Goal: Task Accomplishment & Management: Use online tool/utility

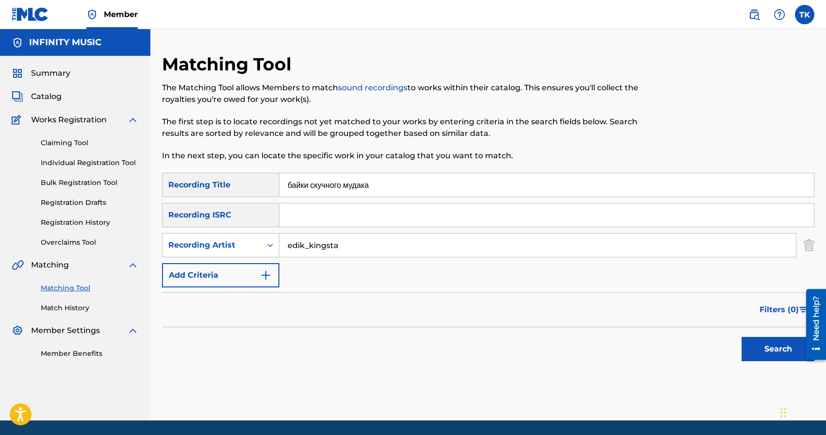
click at [767, 352] on button "Search" at bounding box center [778, 349] width 73 height 24
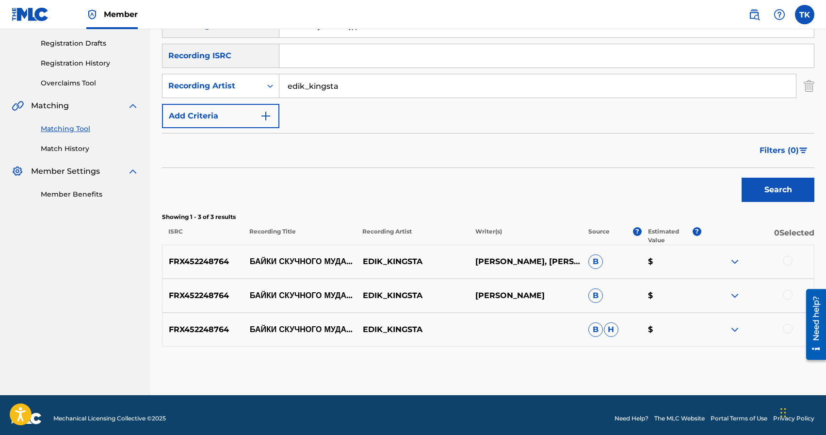
scroll to position [160, 0]
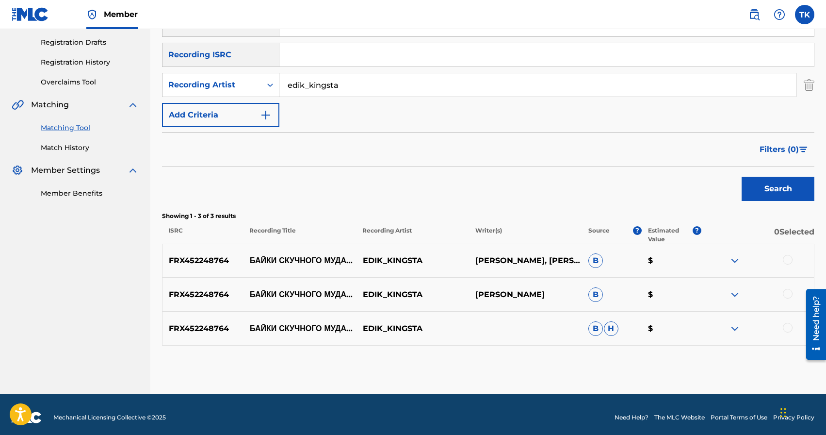
click at [788, 329] on div at bounding box center [788, 328] width 10 height 10
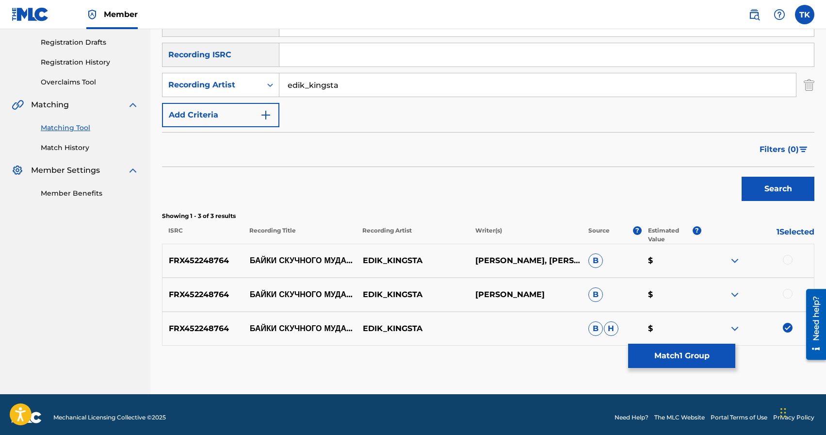
click at [787, 295] on div at bounding box center [788, 294] width 10 height 10
click at [788, 261] on div at bounding box center [788, 260] width 10 height 10
click at [705, 361] on button "Match 3 Groups" at bounding box center [681, 356] width 107 height 24
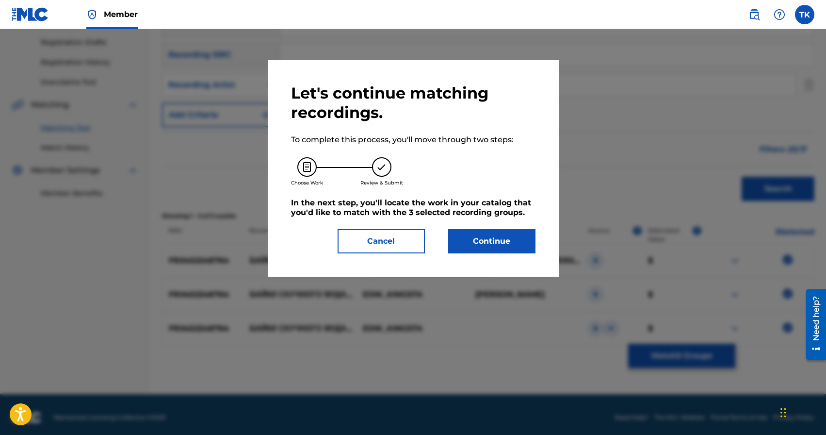
click at [469, 233] on button "Continue" at bounding box center [491, 241] width 87 height 24
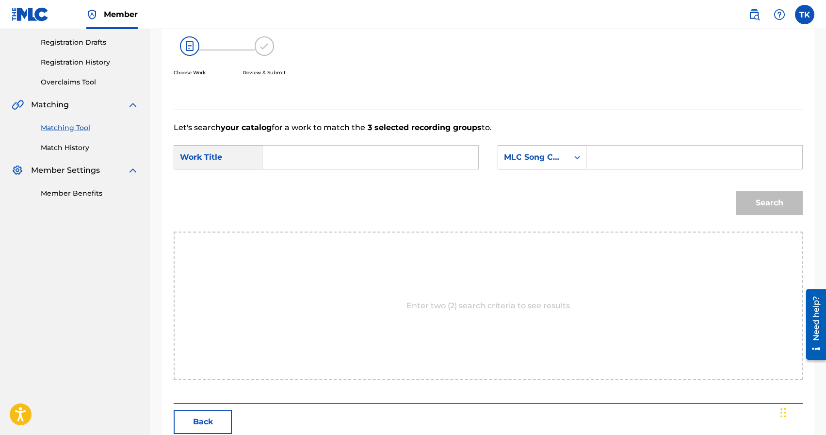
click at [351, 155] on input "Search Form" at bounding box center [370, 157] width 199 height 23
click at [309, 192] on span "скучного мудака" at bounding box center [305, 184] width 53 height 21
type input "байки скучного мудака"
click at [573, 156] on icon "Search Form" at bounding box center [578, 157] width 10 height 10
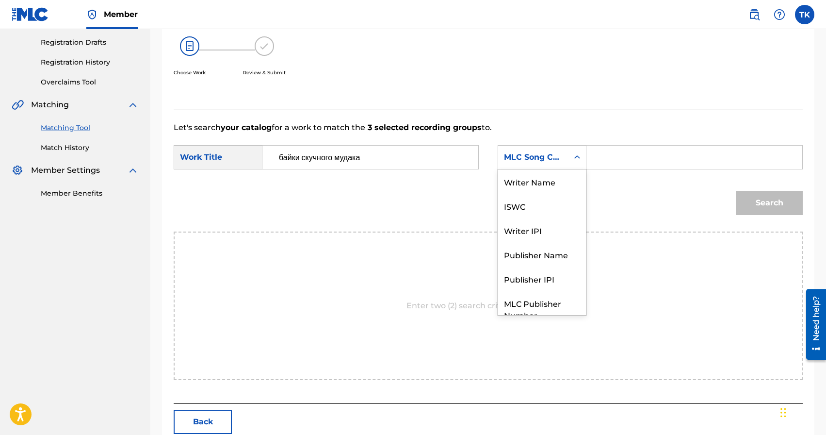
scroll to position [36, 0]
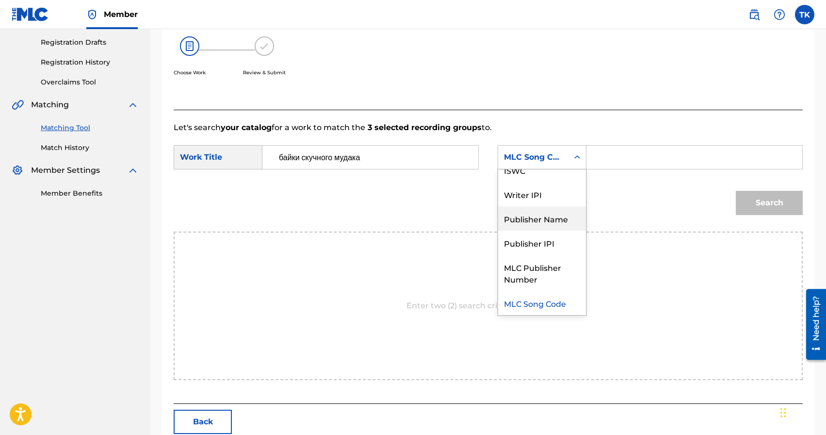
click at [556, 215] on div "Publisher Name" at bounding box center [542, 218] width 88 height 24
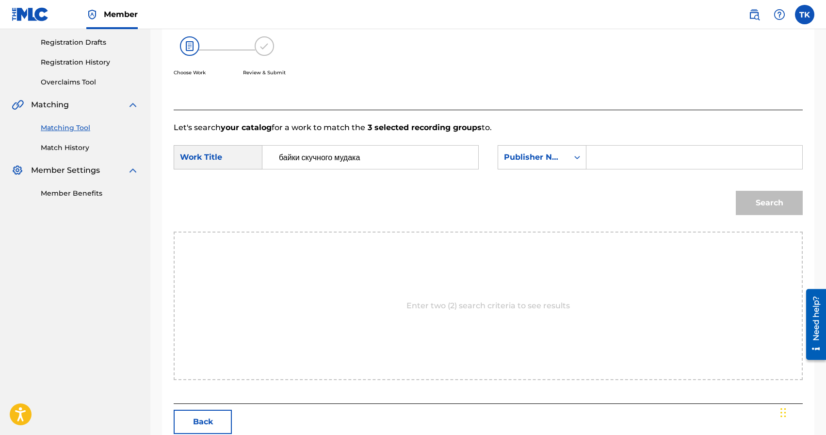
click at [632, 163] on input "Search Form" at bounding box center [694, 157] width 199 height 23
type input "INFINITY MUSIC"
click at [760, 205] on button "Search" at bounding box center [769, 203] width 67 height 24
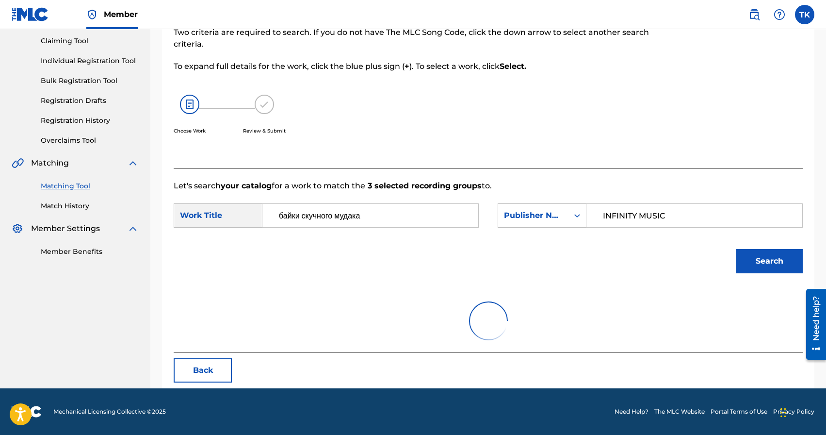
scroll to position [160, 0]
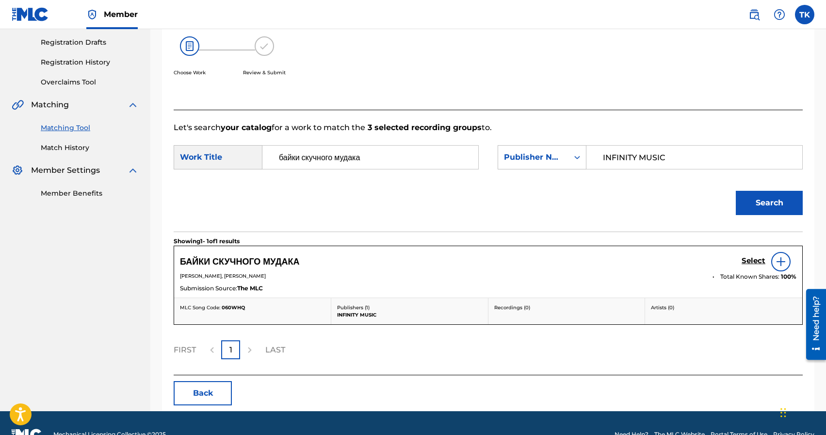
click at [749, 257] on h5 "Select" at bounding box center [754, 260] width 24 height 9
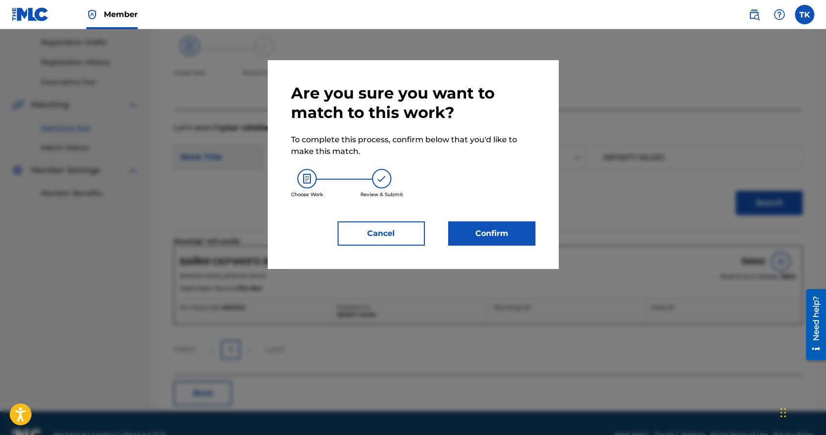
click at [490, 233] on button "Confirm" at bounding box center [491, 233] width 87 height 24
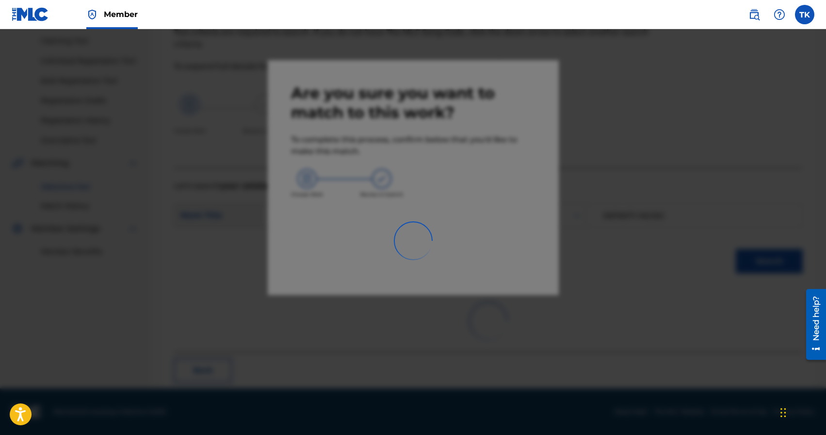
scroll to position [29, 0]
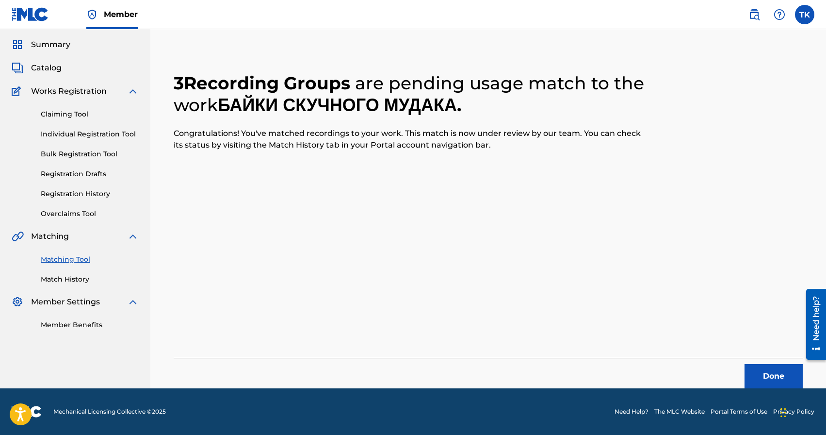
click at [765, 369] on button "Done" at bounding box center [774, 376] width 58 height 24
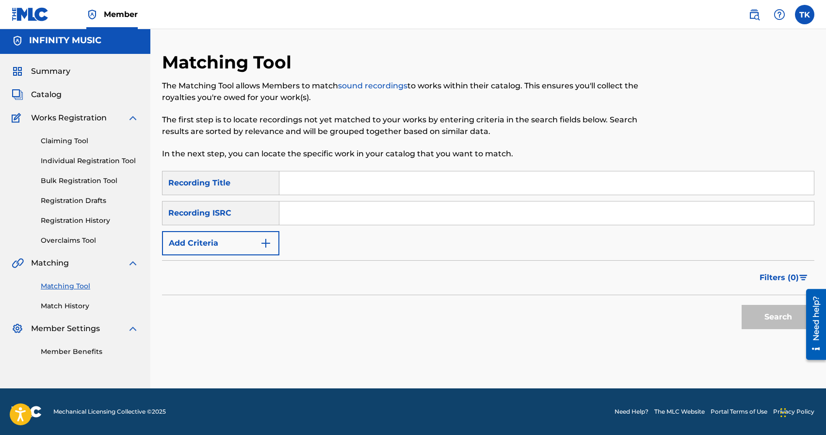
scroll to position [0, 0]
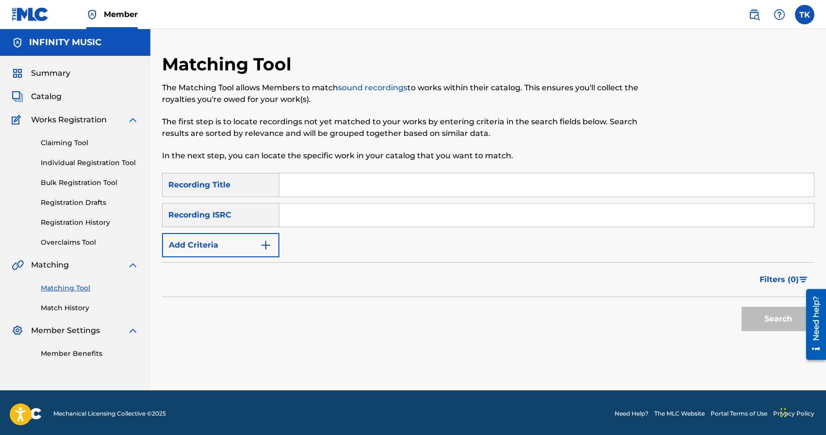
click at [381, 180] on input "Search Form" at bounding box center [547, 184] width 535 height 23
type input "суперсила"
click at [267, 242] on img "Search Form" at bounding box center [266, 245] width 12 height 12
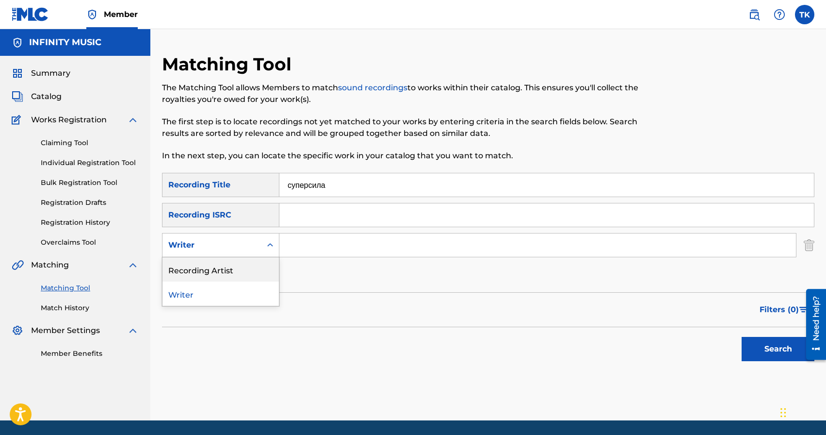
click at [262, 262] on div "Recording Artist" at bounding box center [221, 269] width 116 height 24
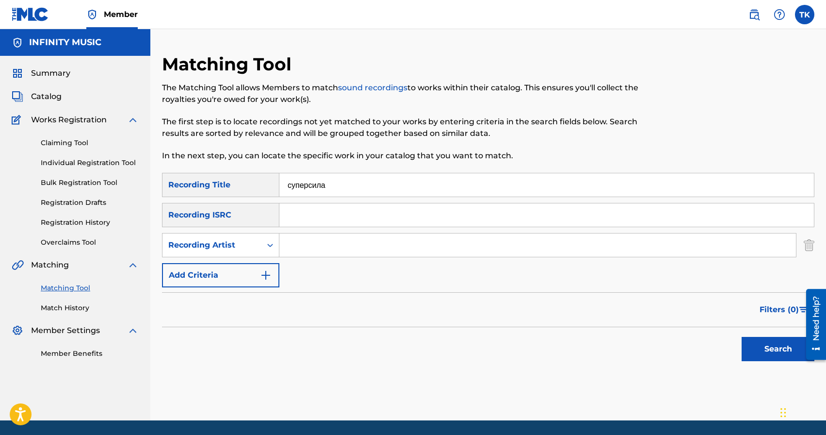
click at [312, 246] on input "Search Form" at bounding box center [538, 244] width 517 height 23
type input "edik_kingsta"
click at [768, 344] on button "Search" at bounding box center [778, 349] width 73 height 24
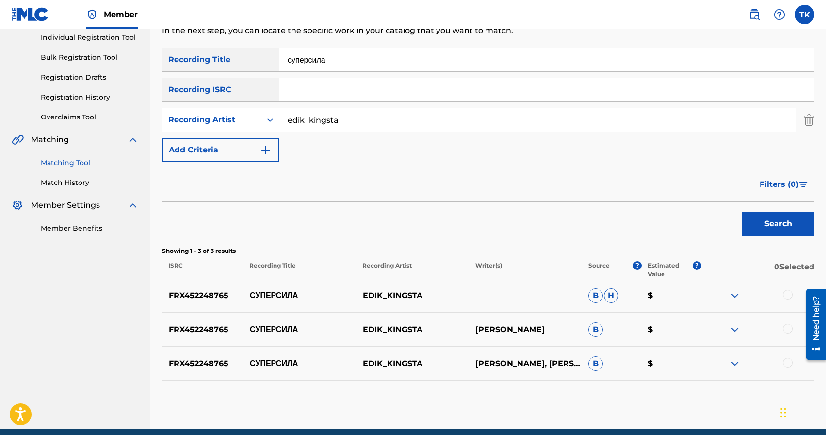
scroll to position [131, 0]
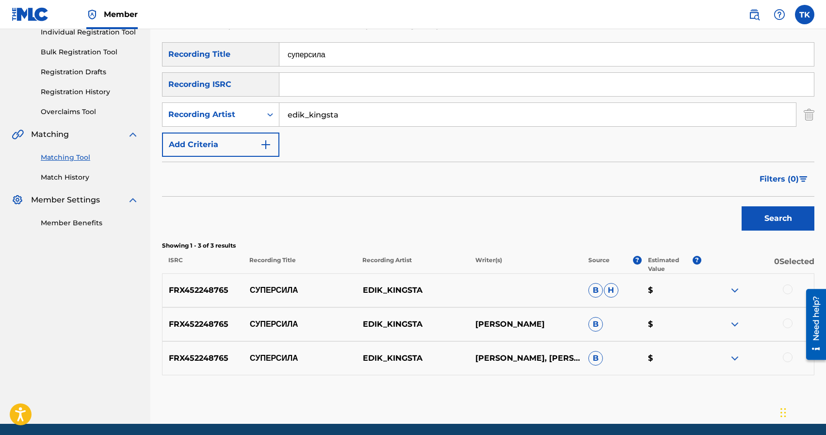
click at [789, 356] on div at bounding box center [788, 357] width 10 height 10
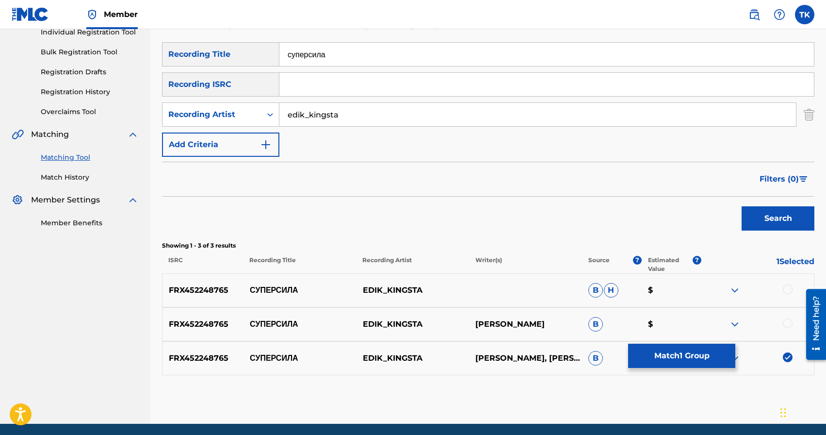
click at [790, 327] on div at bounding box center [788, 323] width 10 height 10
click at [788, 289] on div at bounding box center [788, 289] width 10 height 10
click at [693, 354] on button "Match 3 Groups" at bounding box center [681, 356] width 107 height 24
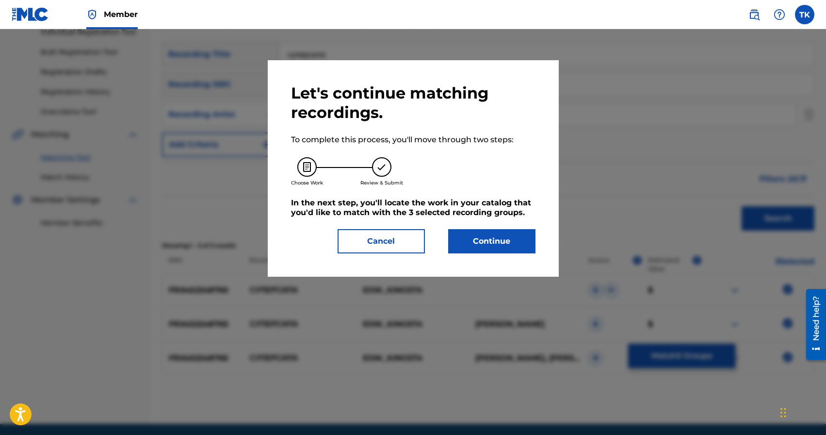
click at [509, 248] on button "Continue" at bounding box center [491, 241] width 87 height 24
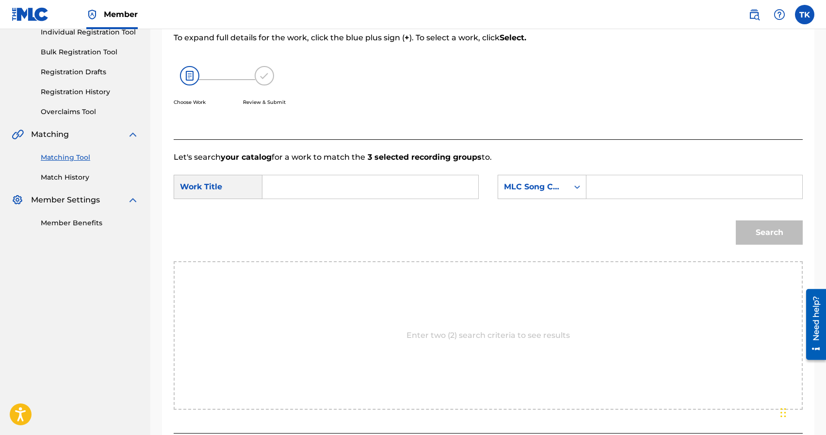
click at [388, 175] on div "Search Form" at bounding box center [371, 187] width 216 height 24
click at [388, 184] on input "Search Form" at bounding box center [370, 186] width 199 height 23
click at [310, 265] on span "сила" at bounding box center [309, 260] width 17 height 9
type input "суперсила"
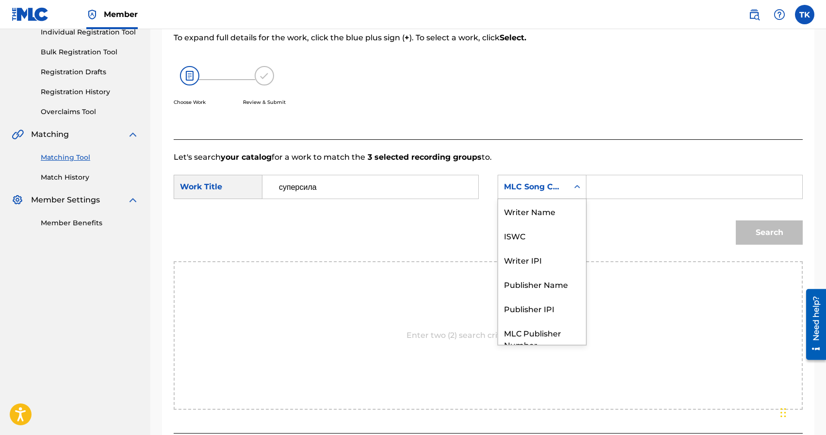
click at [547, 193] on div "MLC Song Code" at bounding box center [533, 187] width 70 height 18
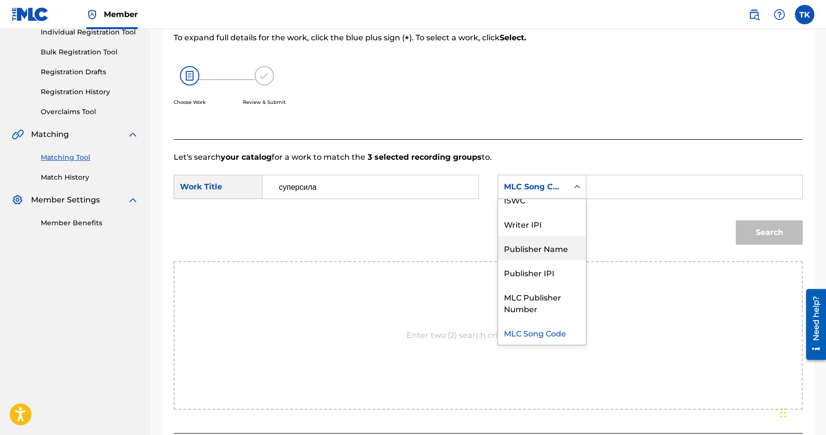
click at [546, 250] on div "Publisher Name" at bounding box center [542, 248] width 88 height 24
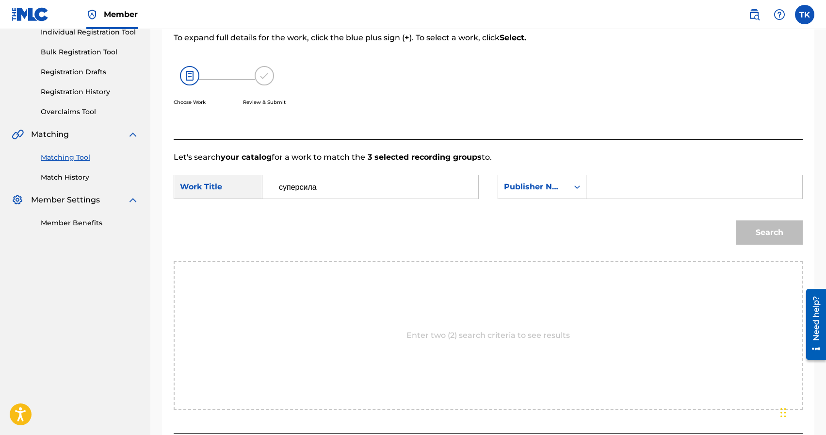
click at [633, 189] on input "Search Form" at bounding box center [694, 186] width 199 height 23
type input "INFINITY MUSIC"
click at [758, 234] on button "Search" at bounding box center [769, 232] width 67 height 24
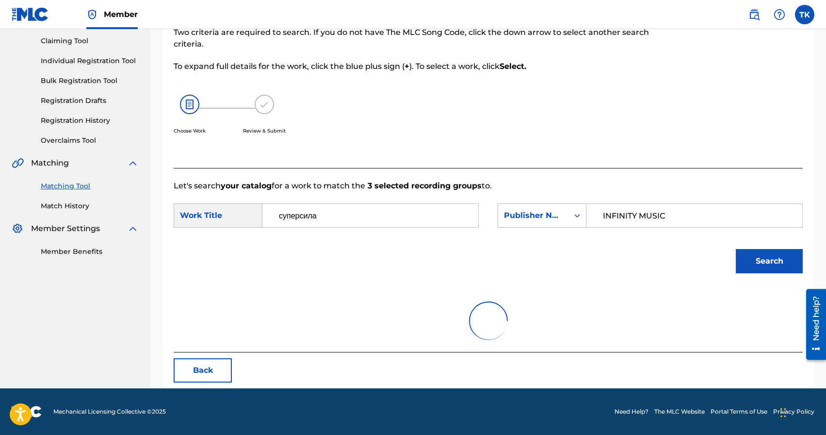
scroll to position [131, 0]
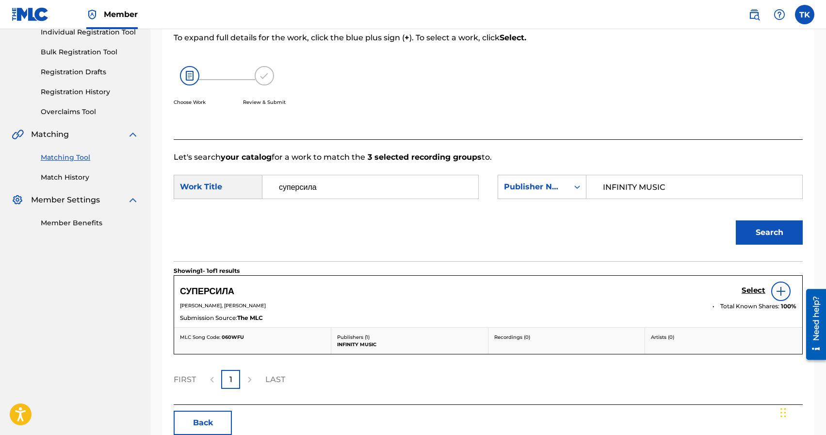
click at [743, 292] on h5 "Select" at bounding box center [754, 290] width 24 height 9
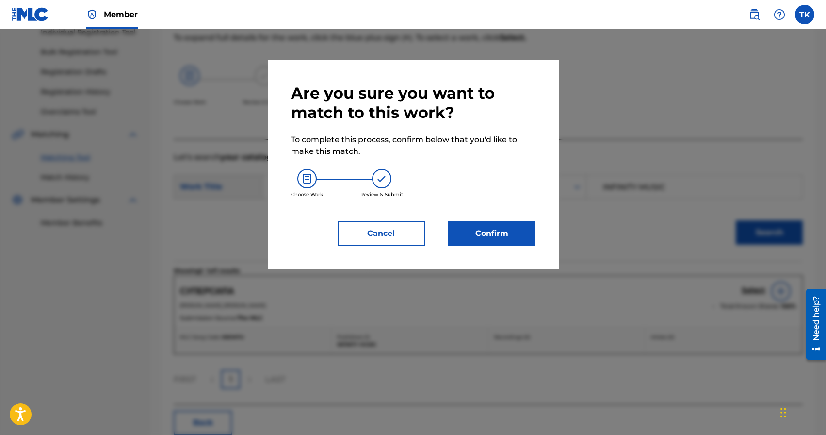
click at [507, 231] on button "Confirm" at bounding box center [491, 233] width 87 height 24
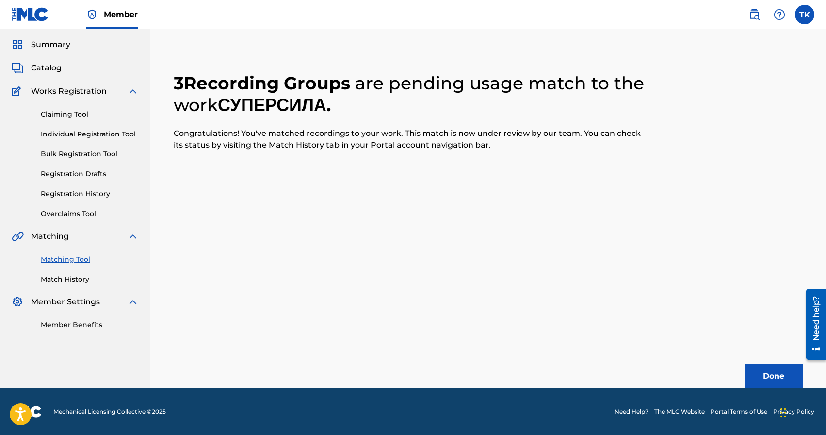
scroll to position [29, 0]
click at [752, 371] on button "Done" at bounding box center [774, 376] width 58 height 24
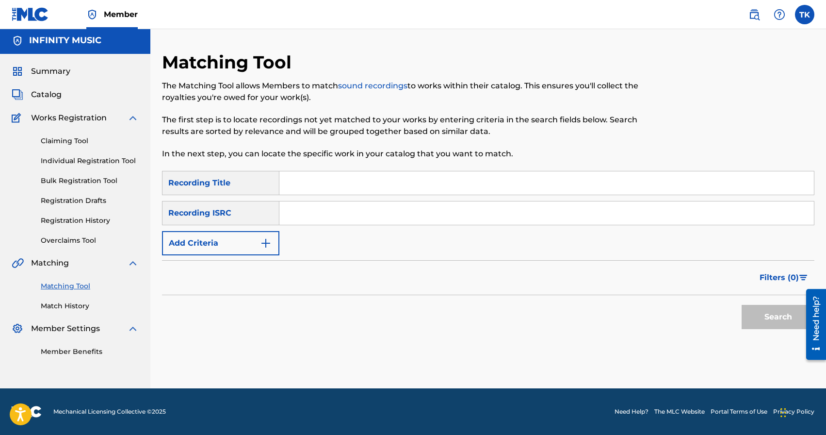
scroll to position [0, 0]
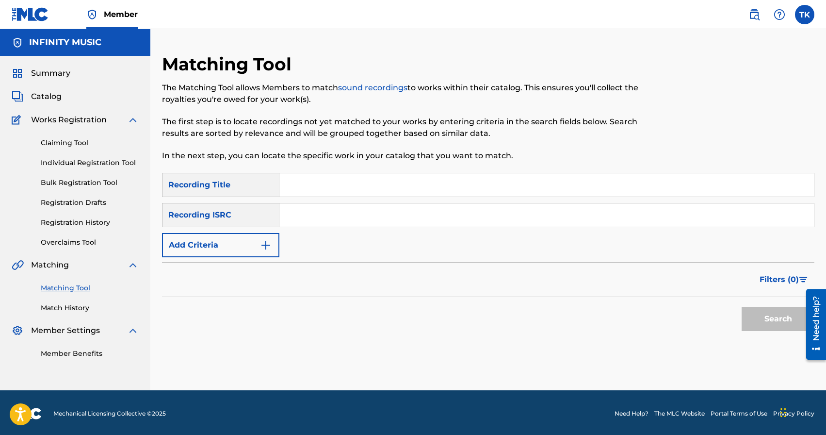
click at [386, 176] on input "Search Form" at bounding box center [547, 184] width 535 height 23
type input "детство кончилось как лето"
click at [258, 248] on button "Add Criteria" at bounding box center [220, 245] width 117 height 24
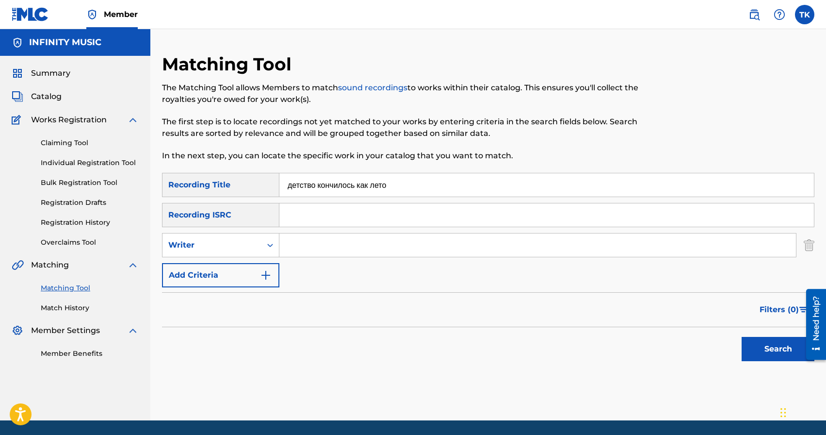
click at [258, 248] on div "Writer" at bounding box center [212, 245] width 99 height 18
click at [257, 266] on div "Recording Artist" at bounding box center [221, 269] width 116 height 24
click at [323, 251] on input "Search Form" at bounding box center [538, 244] width 517 height 23
type input "edik_kingsta"
click at [760, 345] on button "Search" at bounding box center [778, 349] width 73 height 24
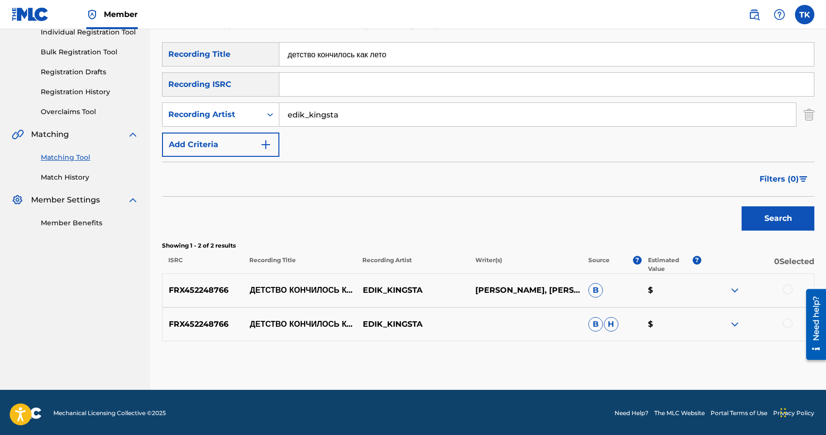
scroll to position [132, 0]
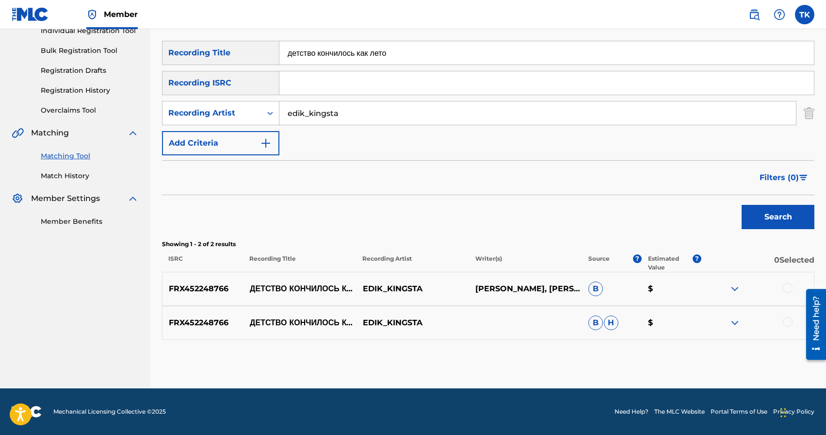
click at [790, 322] on div at bounding box center [788, 322] width 10 height 10
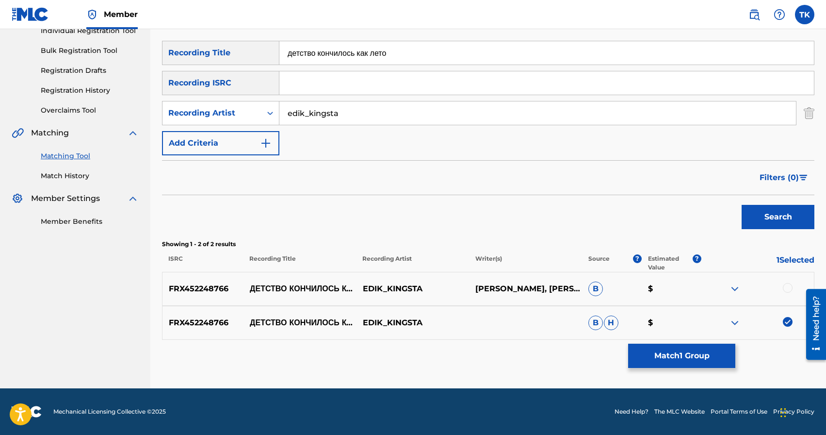
click at [789, 287] on div at bounding box center [788, 288] width 10 height 10
click at [694, 347] on button "Match 2 Groups" at bounding box center [681, 356] width 107 height 24
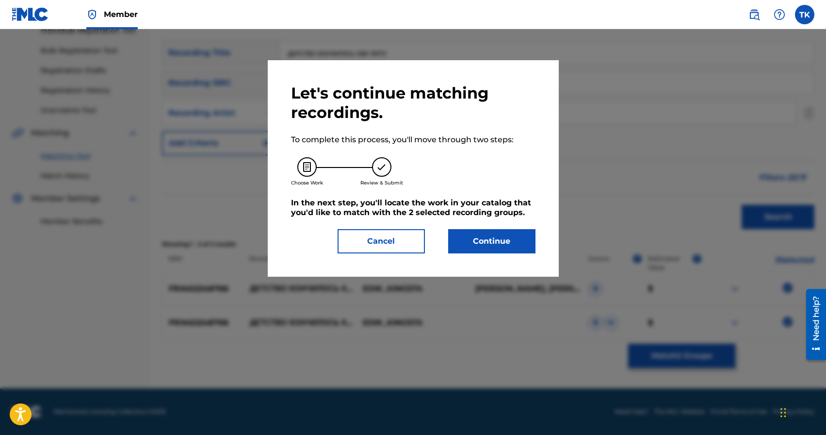
click at [505, 251] on button "Continue" at bounding box center [491, 241] width 87 height 24
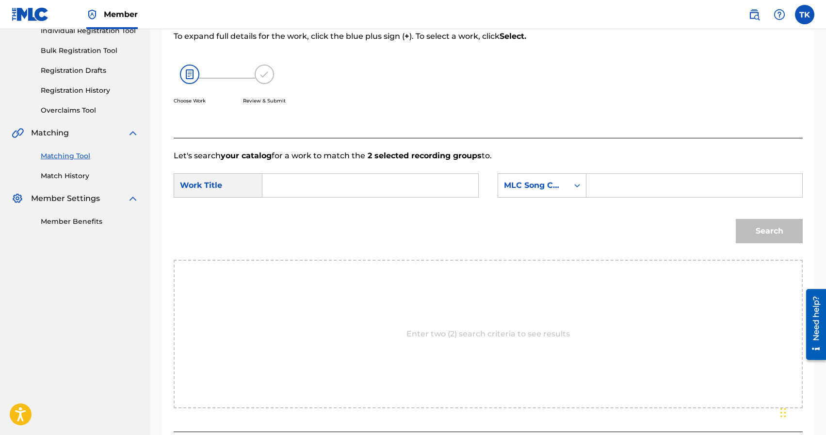
click at [416, 191] on input "Search Form" at bounding box center [370, 185] width 199 height 23
click at [307, 223] on span "о кончилось как лето" at bounding box center [297, 218] width 37 height 33
type input "детство кончилось как лето"
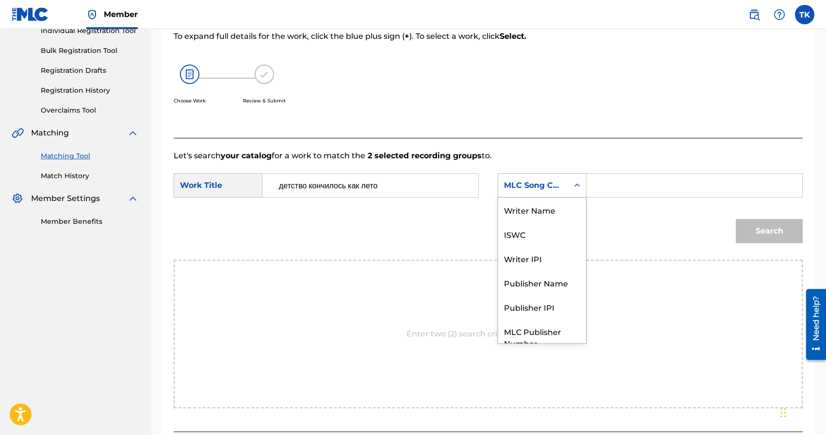
click at [577, 191] on div "Search Form" at bounding box center [577, 185] width 17 height 17
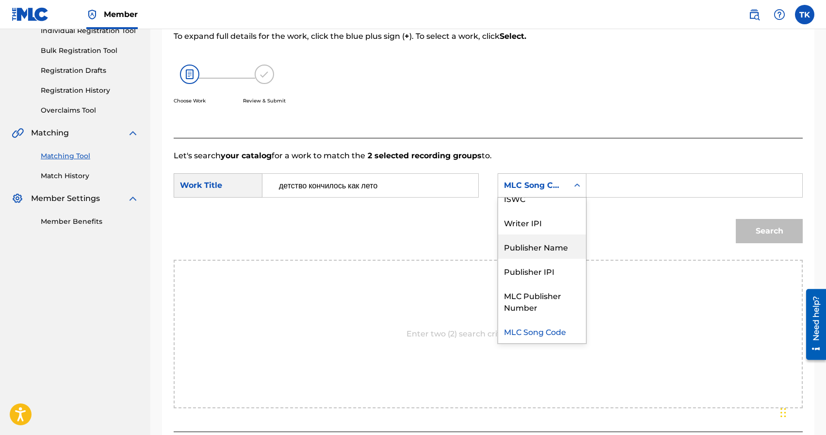
click at [545, 240] on div "Publisher Name" at bounding box center [542, 246] width 88 height 24
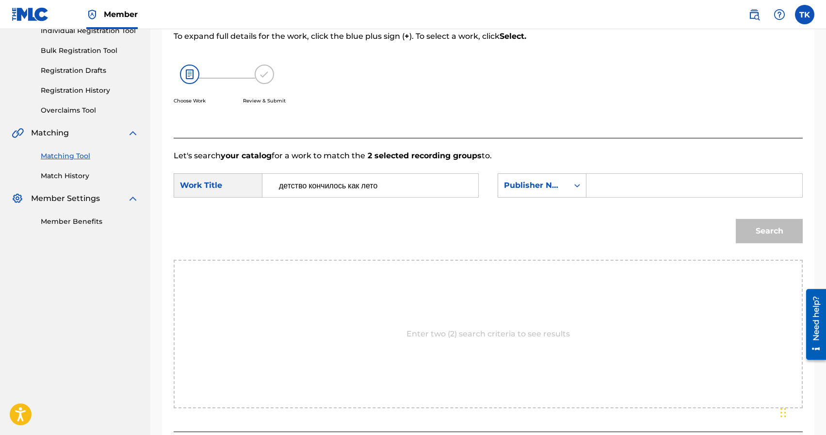
click at [600, 193] on input "Search Form" at bounding box center [694, 185] width 199 height 23
type input "Ш"
type input "INFINITY MUSIC"
click at [757, 228] on button "Search" at bounding box center [769, 231] width 67 height 24
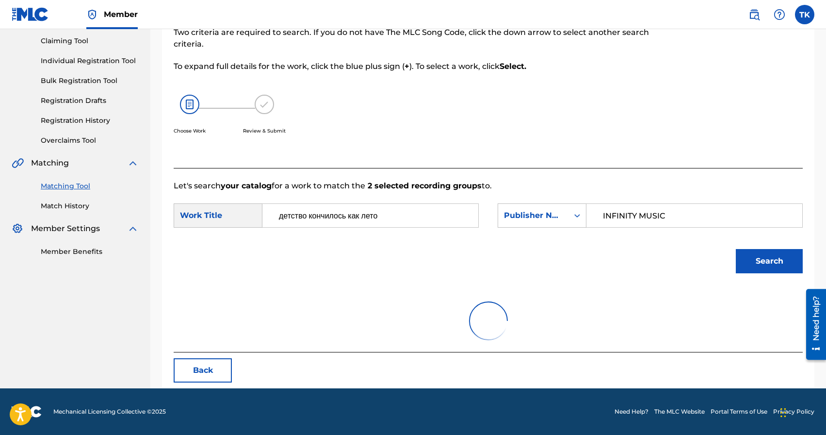
scroll to position [132, 0]
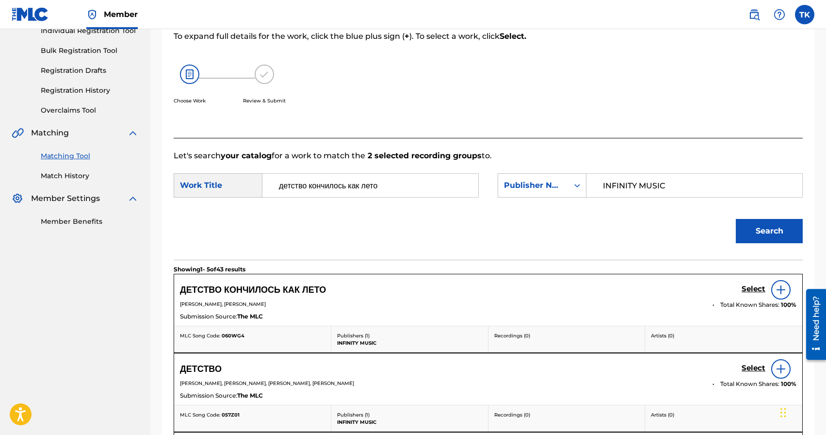
click at [750, 290] on h5 "Select" at bounding box center [754, 288] width 24 height 9
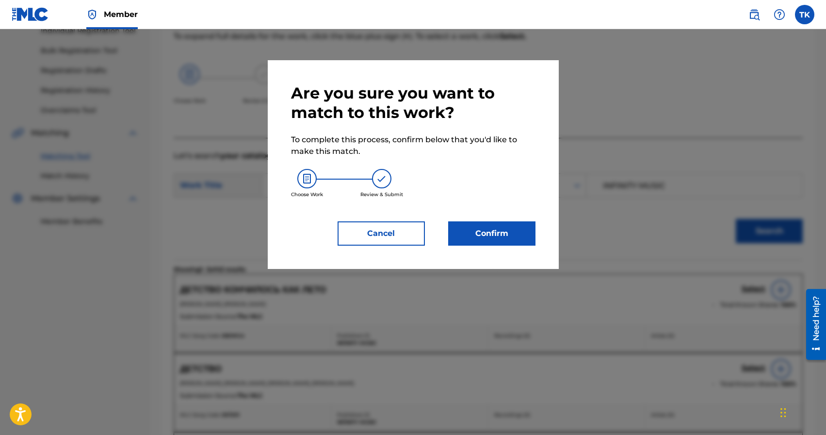
click at [491, 241] on button "Confirm" at bounding box center [491, 233] width 87 height 24
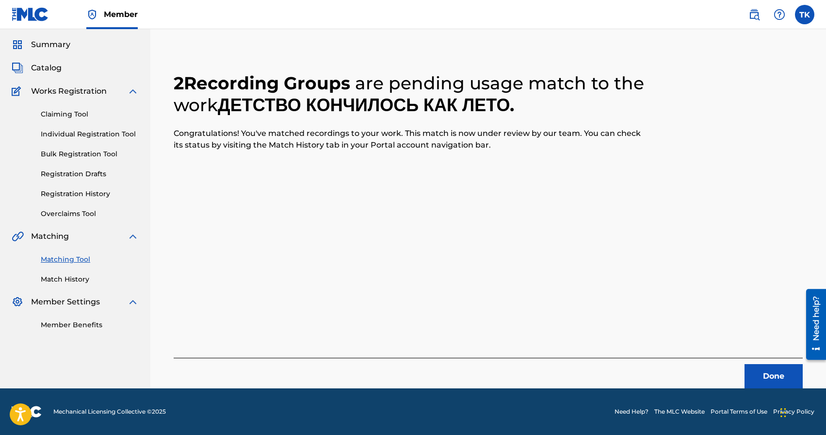
scroll to position [29, 0]
click at [761, 379] on button "Done" at bounding box center [774, 376] width 58 height 24
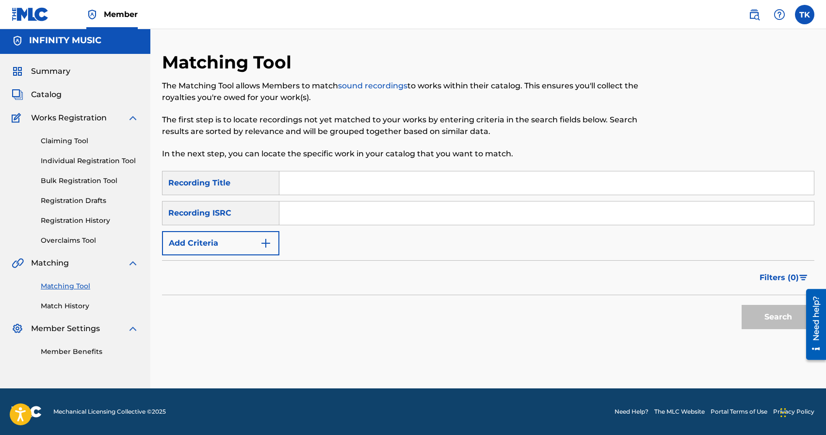
scroll to position [0, 0]
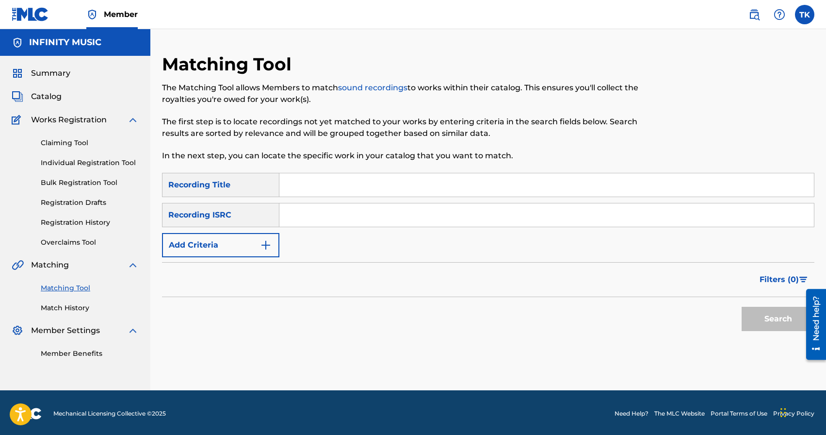
click at [405, 182] on input "Search Form" at bounding box center [547, 184] width 535 height 23
type input "тихий час"
click at [262, 243] on img "Search Form" at bounding box center [266, 245] width 12 height 12
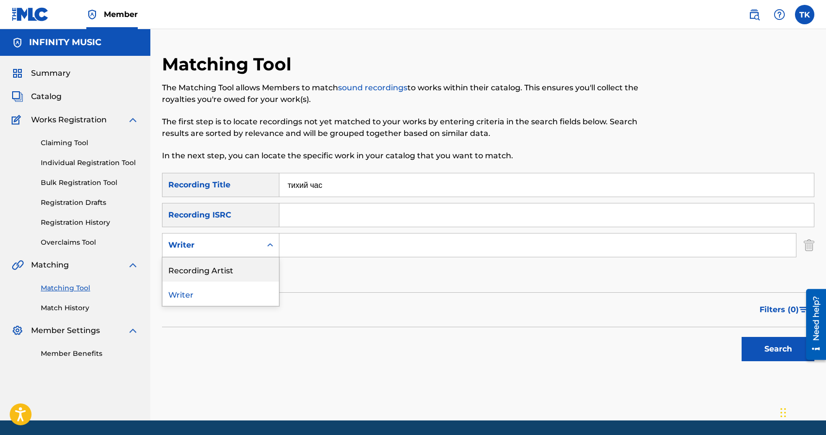
click at [262, 265] on div "Recording Artist" at bounding box center [221, 269] width 116 height 24
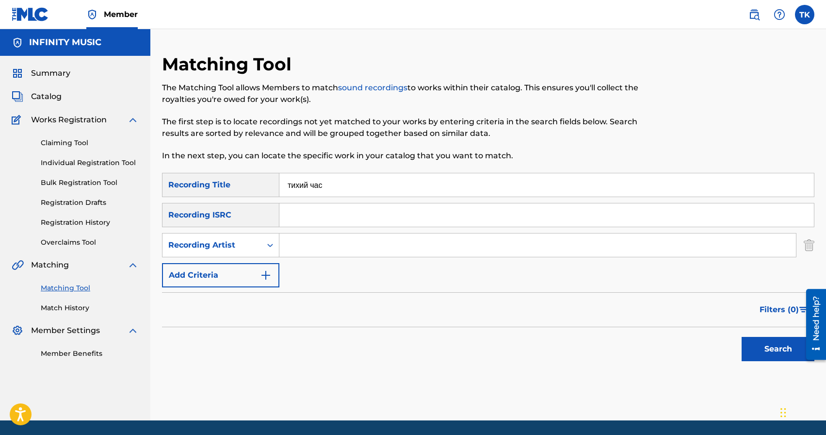
click at [304, 250] on input "Search Form" at bounding box center [538, 244] width 517 height 23
type input "edik_kingsta"
click at [747, 352] on button "Search" at bounding box center [778, 349] width 73 height 24
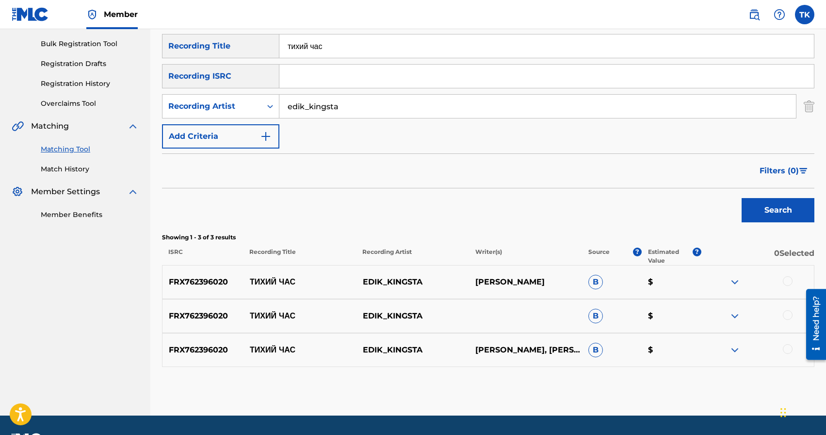
scroll to position [144, 0]
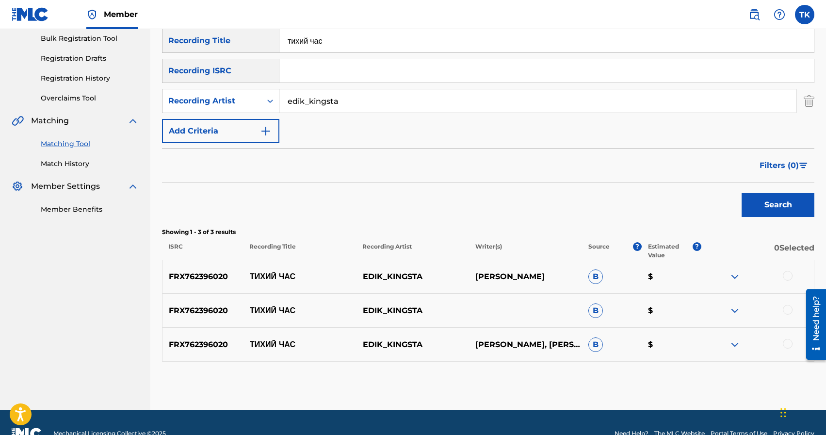
click at [785, 342] on div at bounding box center [788, 344] width 10 height 10
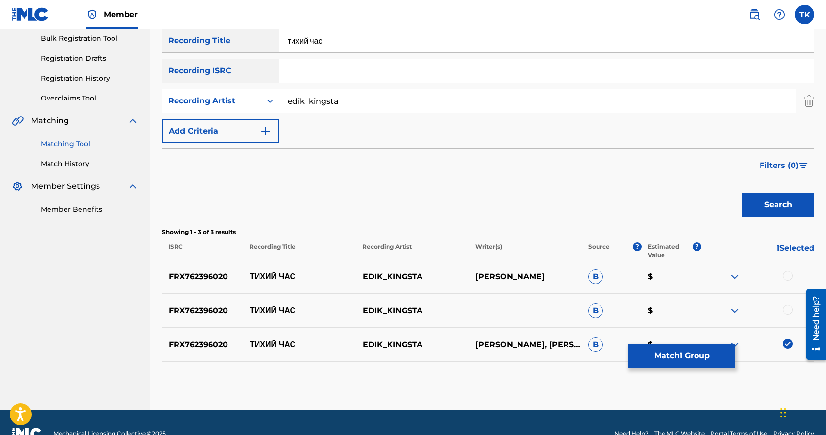
click at [787, 313] on div at bounding box center [788, 310] width 10 height 10
click at [787, 276] on div at bounding box center [788, 276] width 10 height 10
click at [697, 352] on button "Match 3 Groups" at bounding box center [681, 356] width 107 height 24
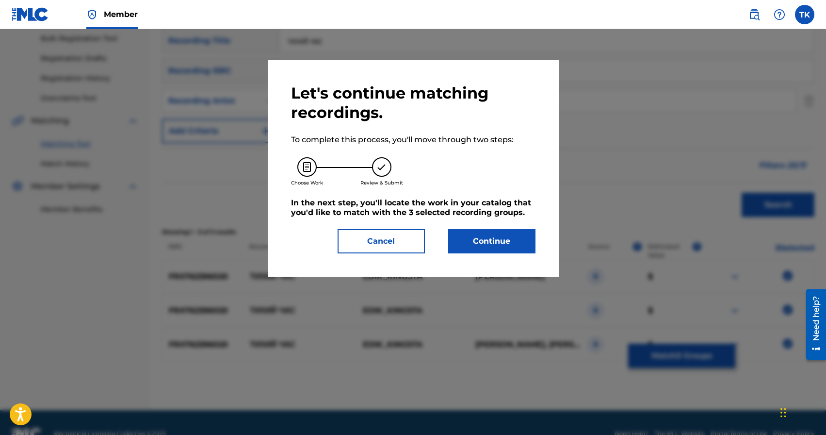
click at [510, 246] on button "Continue" at bounding box center [491, 241] width 87 height 24
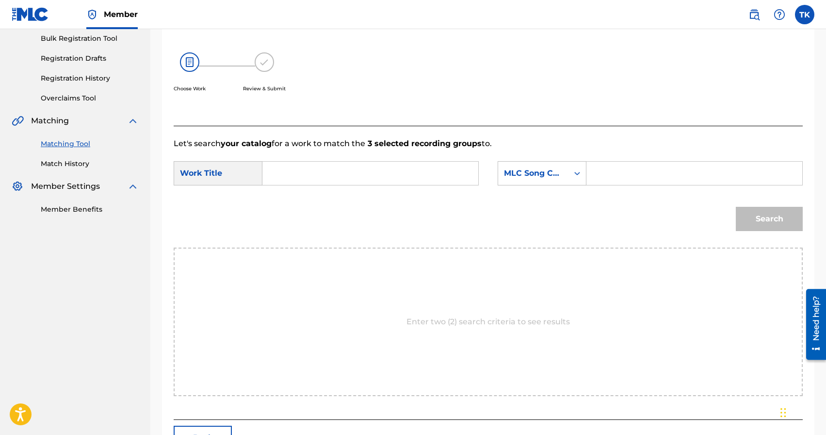
click at [376, 178] on input "Search Form" at bounding box center [370, 173] width 199 height 23
click at [307, 212] on div "тихий ч ас" at bounding box center [297, 200] width 53 height 29
type input "тихий час"
click at [567, 177] on div "MLC Song Code" at bounding box center [533, 173] width 70 height 18
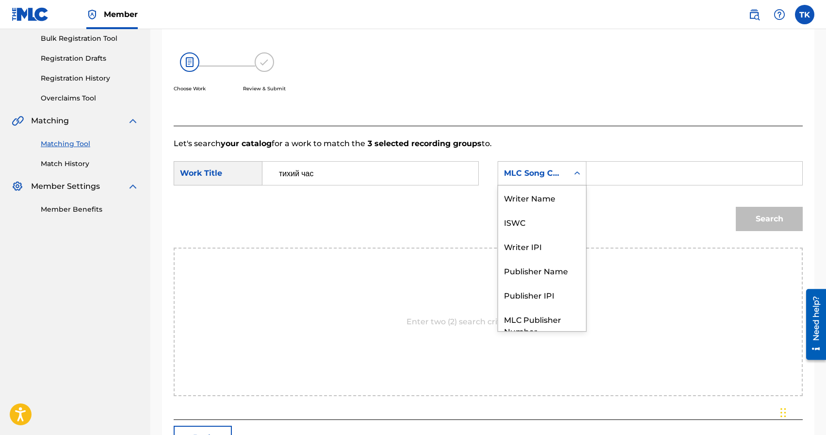
scroll to position [36, 0]
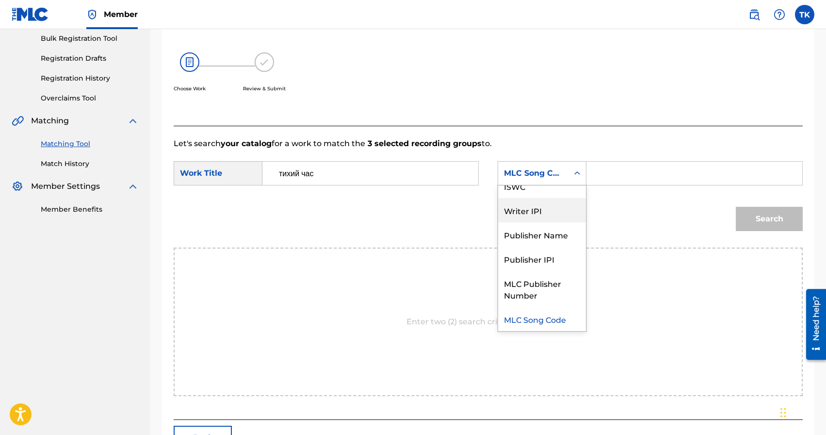
click at [557, 220] on div "Writer IPI" at bounding box center [542, 210] width 88 height 24
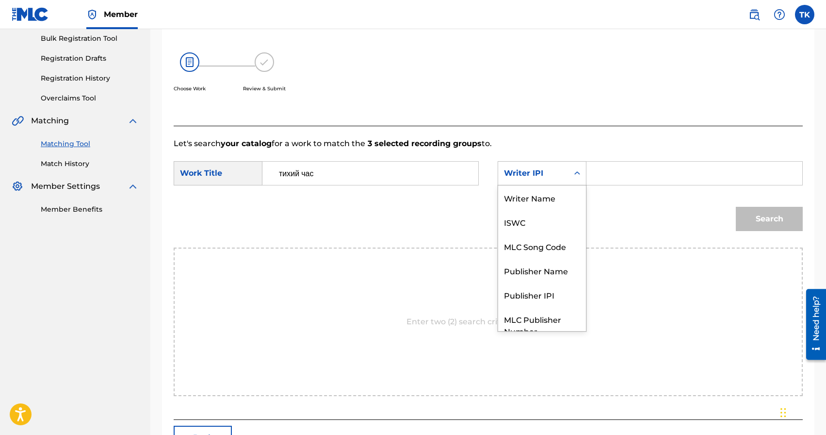
click at [561, 175] on div "Writer IPI" at bounding box center [533, 173] width 59 height 12
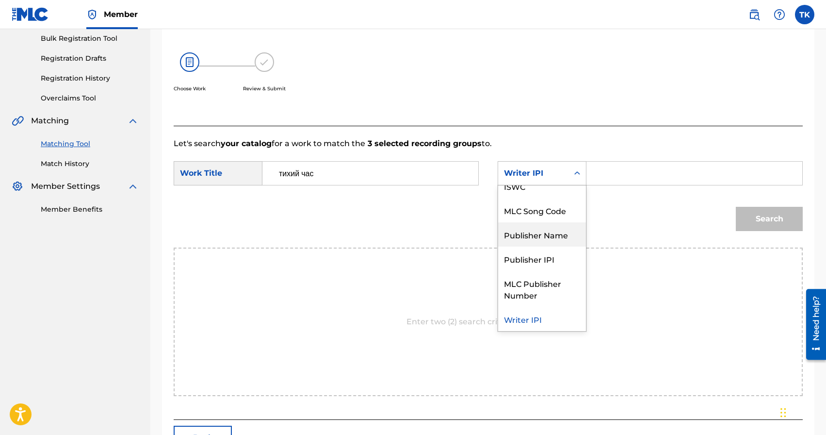
click at [555, 229] on div "Publisher Name" at bounding box center [542, 234] width 88 height 24
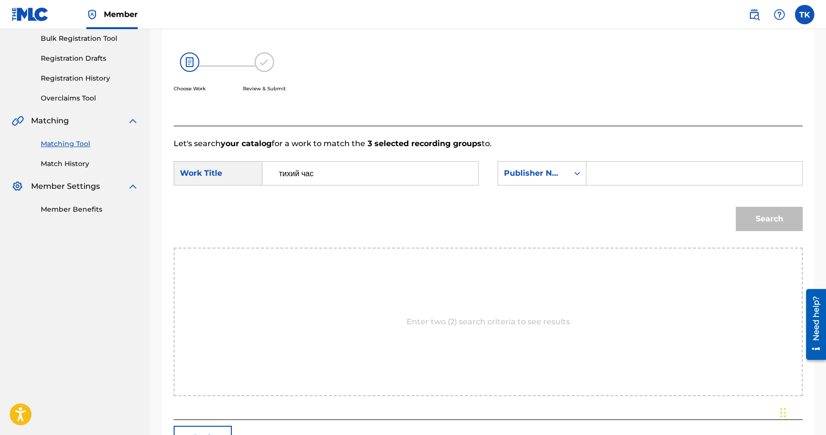
click at [610, 162] on input "Search Form" at bounding box center [694, 173] width 199 height 23
type input "INFINITY MUSIC"
click at [752, 218] on button "Search" at bounding box center [769, 219] width 67 height 24
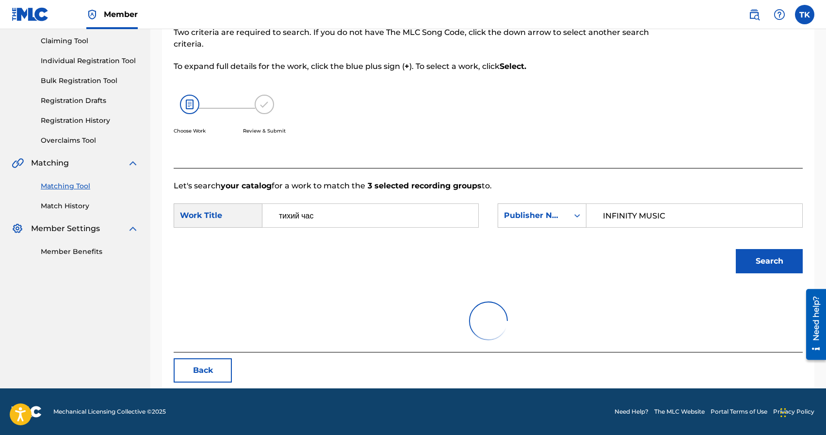
scroll to position [144, 0]
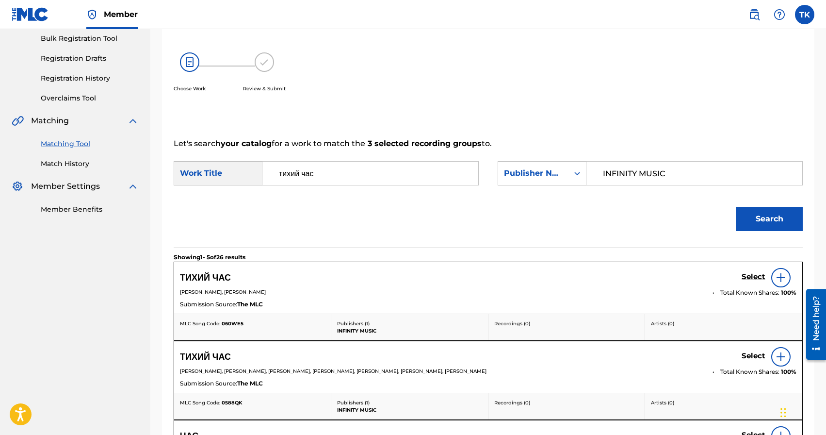
click at [752, 275] on h5 "Select" at bounding box center [754, 276] width 24 height 9
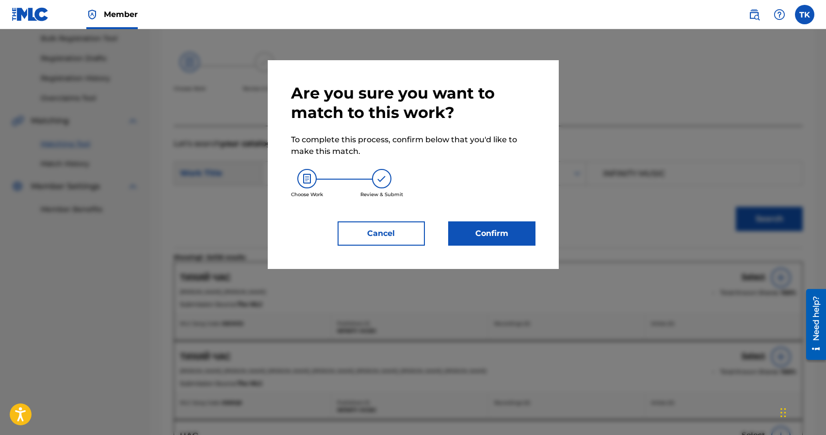
click at [484, 229] on button "Confirm" at bounding box center [491, 233] width 87 height 24
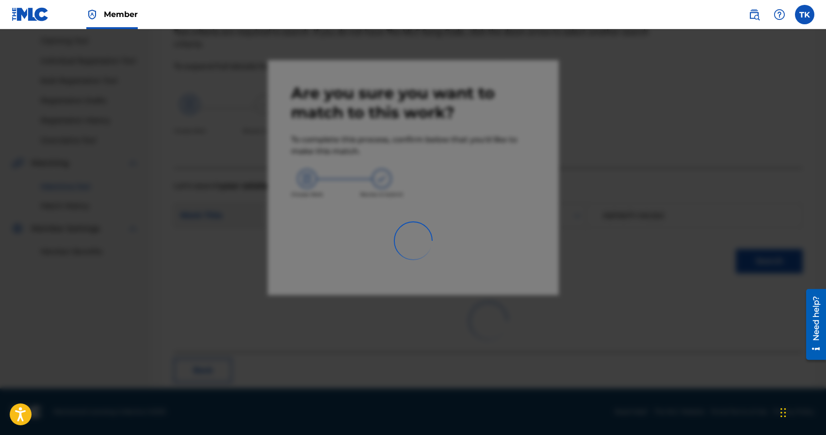
scroll to position [29, 0]
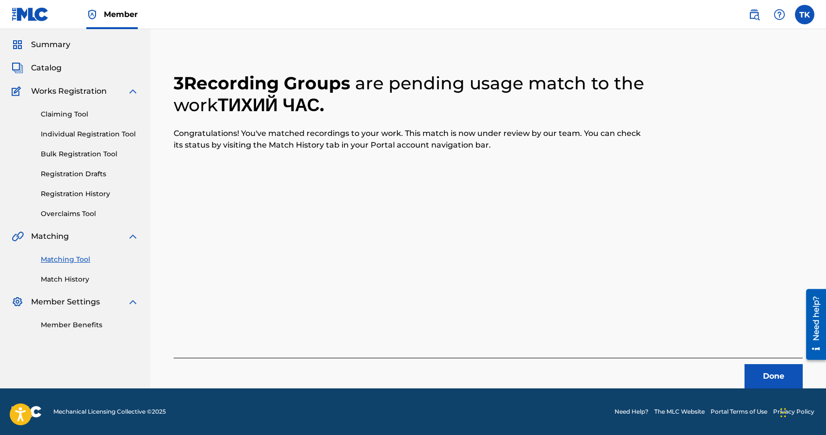
click at [794, 381] on button "Done" at bounding box center [774, 376] width 58 height 24
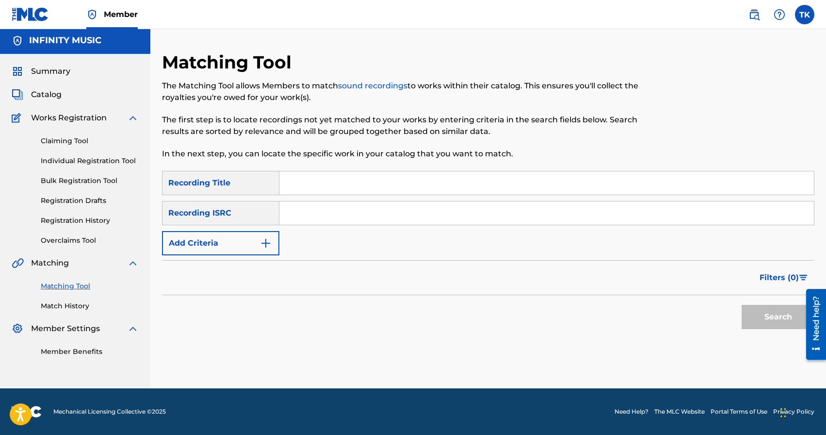
scroll to position [0, 0]
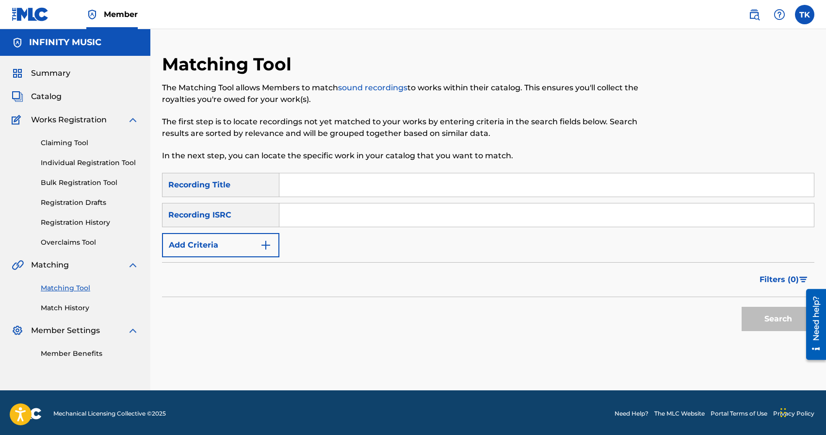
click at [366, 185] on input "Search Form" at bounding box center [547, 184] width 535 height 23
type input "ультрамарин"
click at [264, 242] on img "Search Form" at bounding box center [266, 245] width 12 height 12
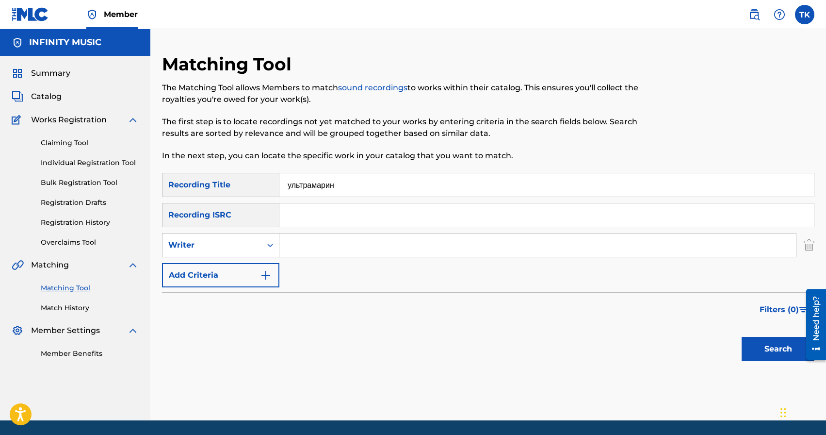
click at [264, 242] on div "Search Form" at bounding box center [270, 244] width 17 height 17
click at [258, 271] on div "Recording Artist" at bounding box center [221, 269] width 116 height 24
click at [312, 258] on div "SearchWithCriteria741d9492-1fff-4126-8277-419cbddfd5f6 Recording Title ультрама…" at bounding box center [488, 230] width 653 height 115
click at [316, 251] on input "Search Form" at bounding box center [538, 244] width 517 height 23
type input "edik_kingsta"
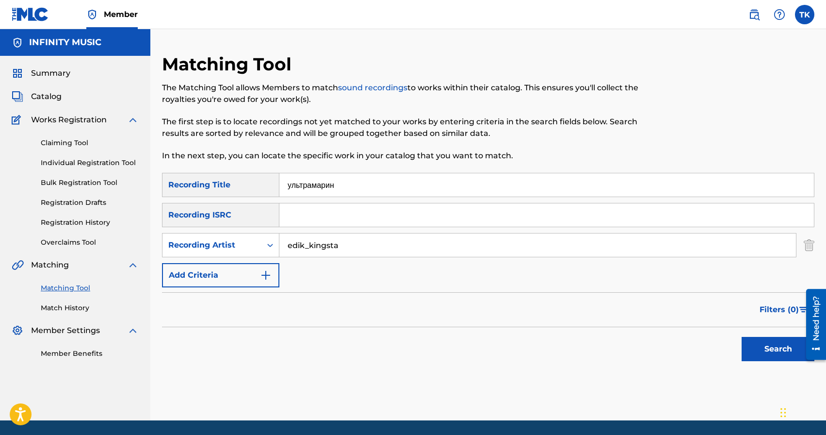
click at [757, 352] on button "Search" at bounding box center [778, 349] width 73 height 24
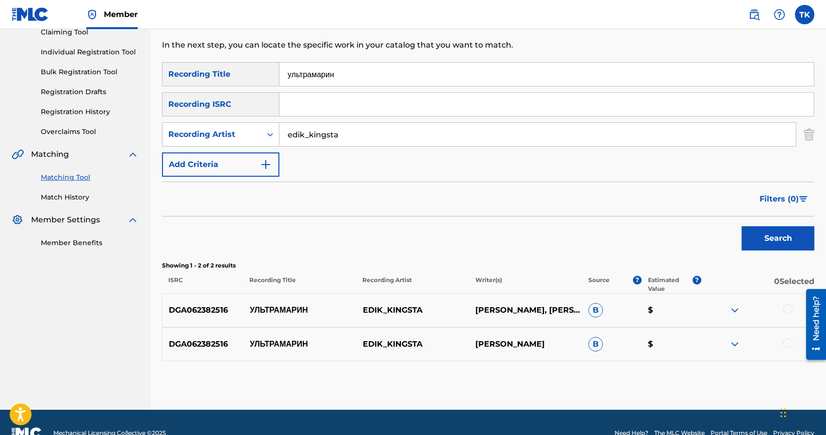
scroll to position [132, 0]
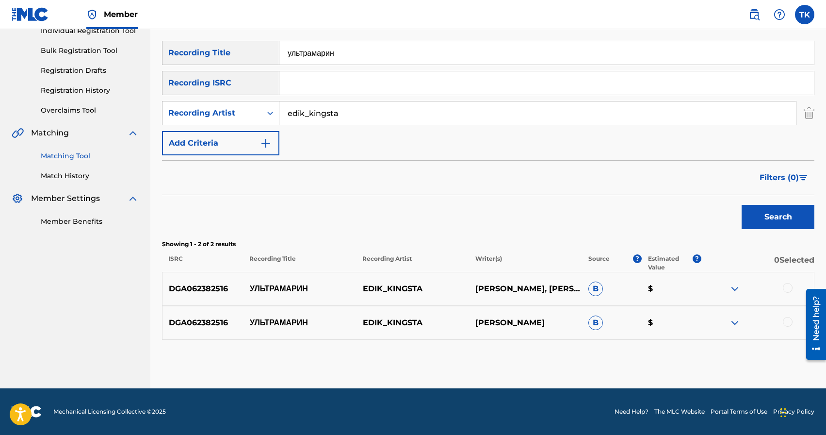
click at [792, 320] on div at bounding box center [788, 322] width 10 height 10
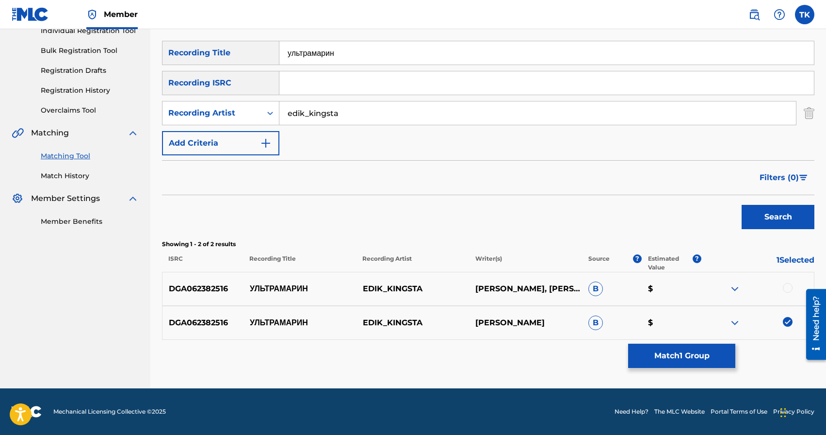
click at [789, 289] on div at bounding box center [788, 288] width 10 height 10
click at [693, 361] on button "Match 2 Groups" at bounding box center [681, 356] width 107 height 24
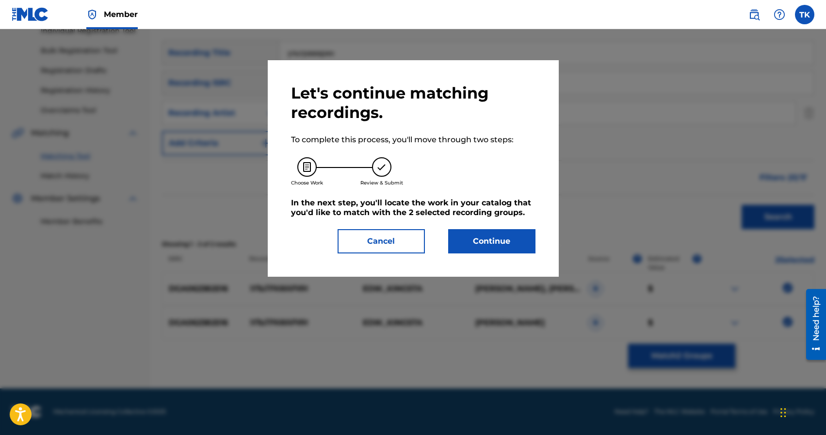
click at [502, 240] on button "Continue" at bounding box center [491, 241] width 87 height 24
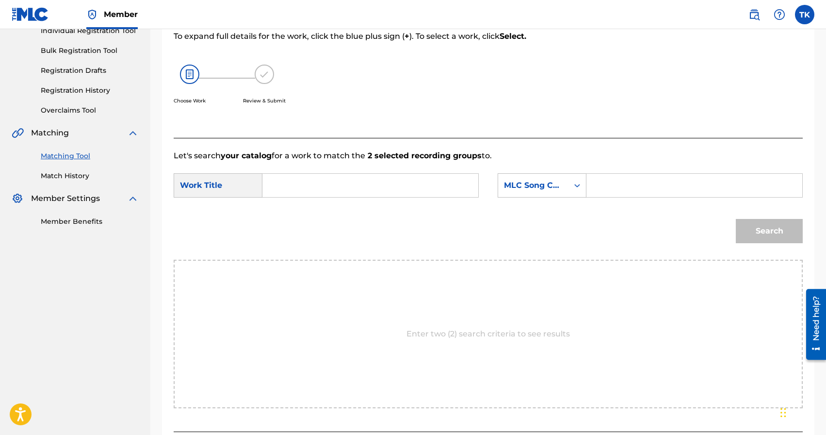
click at [379, 187] on input "Search Form" at bounding box center [370, 185] width 199 height 23
click at [309, 226] on span "[PERSON_NAME]" at bounding box center [339, 224] width 68 height 9
type input "ультрамарин"
click at [563, 195] on div "MLC Song Code" at bounding box center [542, 185] width 89 height 24
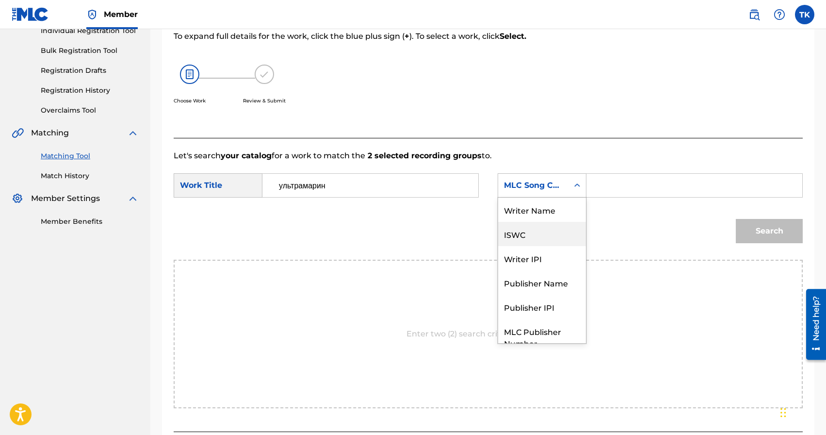
scroll to position [36, 0]
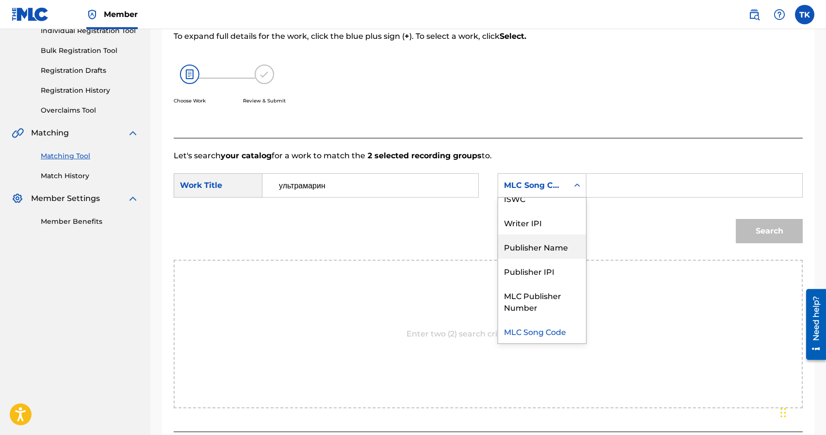
click at [545, 244] on div "Publisher Name" at bounding box center [542, 246] width 88 height 24
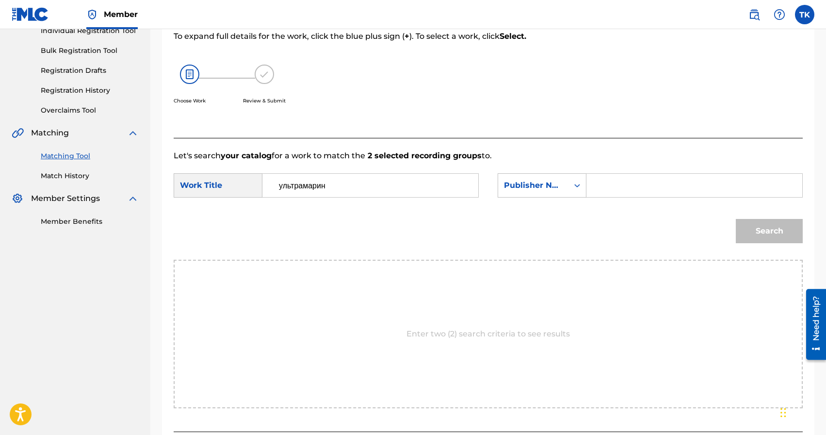
click at [633, 186] on input "Search Form" at bounding box center [694, 185] width 199 height 23
type input "INFINITY MUSIC"
click at [766, 225] on button "Search" at bounding box center [769, 231] width 67 height 24
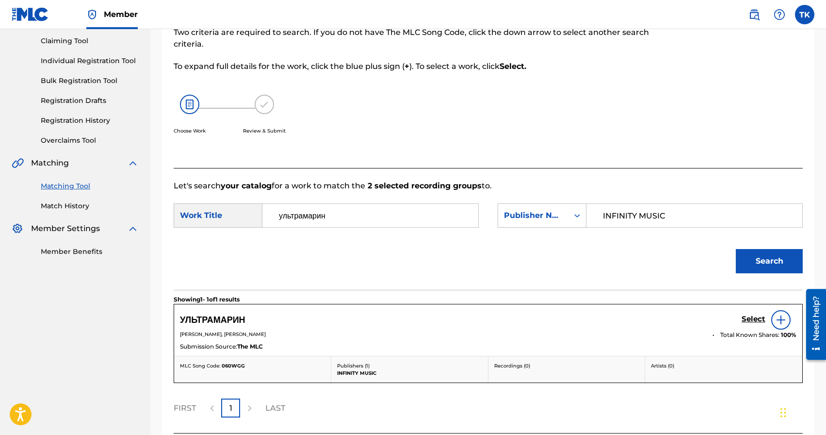
scroll to position [132, 0]
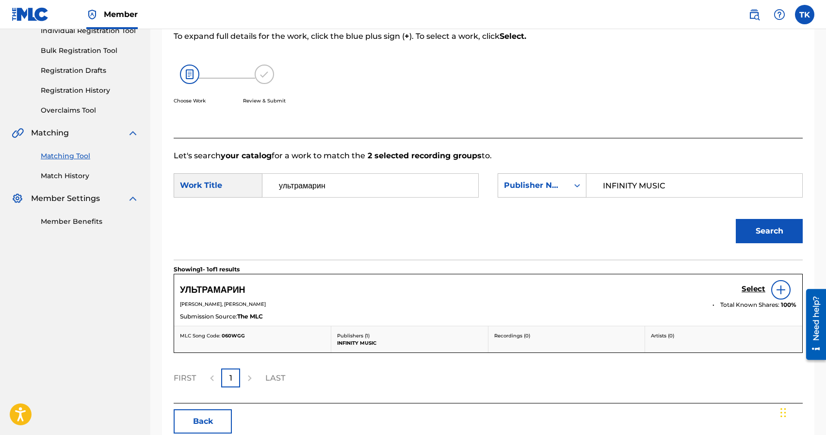
click at [753, 289] on h5 "Select" at bounding box center [754, 288] width 24 height 9
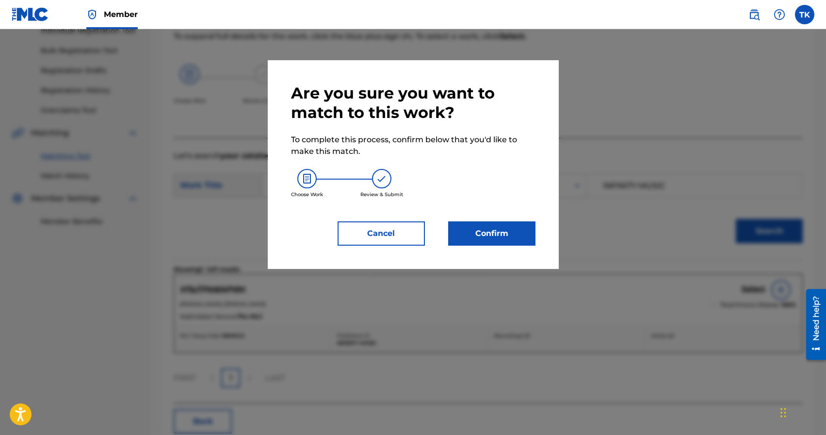
click at [509, 234] on button "Confirm" at bounding box center [491, 233] width 87 height 24
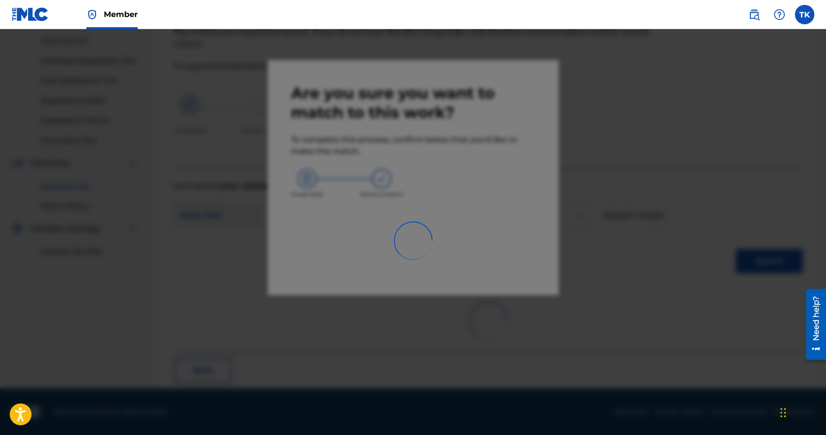
scroll to position [29, 0]
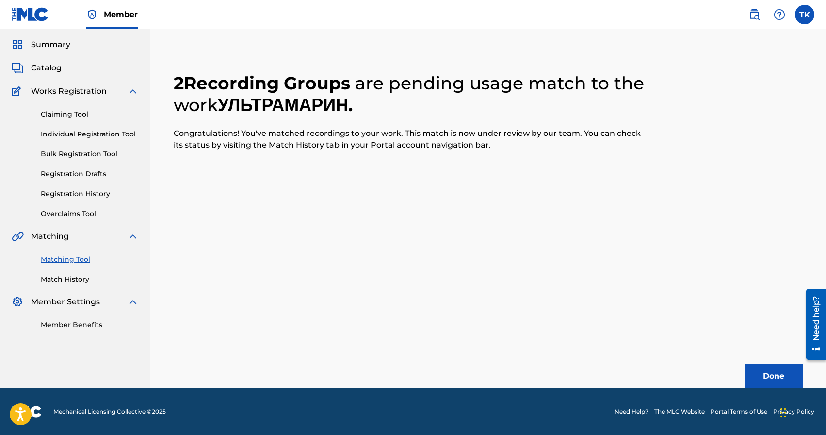
click at [765, 374] on button "Done" at bounding box center [774, 376] width 58 height 24
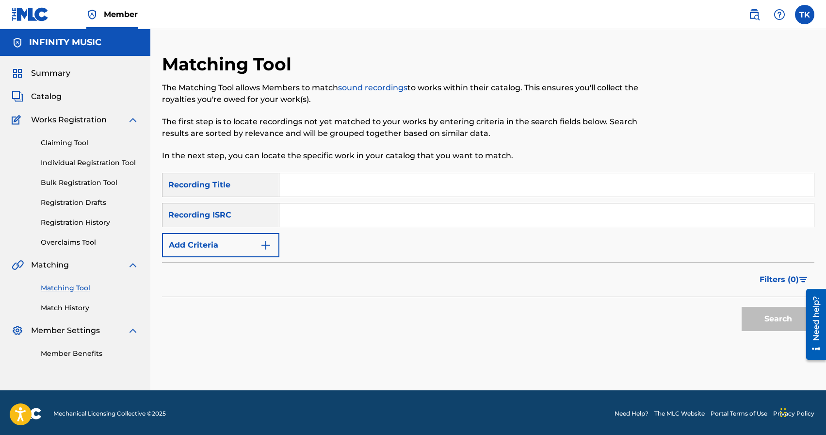
click at [359, 184] on input "Search Form" at bounding box center [547, 184] width 535 height 23
type input "gomocop"
click at [247, 248] on button "Add Criteria" at bounding box center [220, 245] width 117 height 24
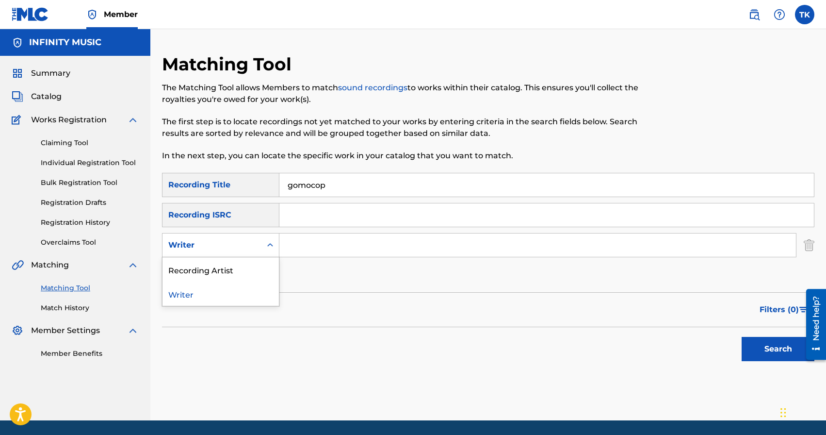
click at [247, 248] on div "Writer" at bounding box center [211, 245] width 87 height 12
click at [247, 265] on div "Recording Artist" at bounding box center [221, 269] width 116 height 24
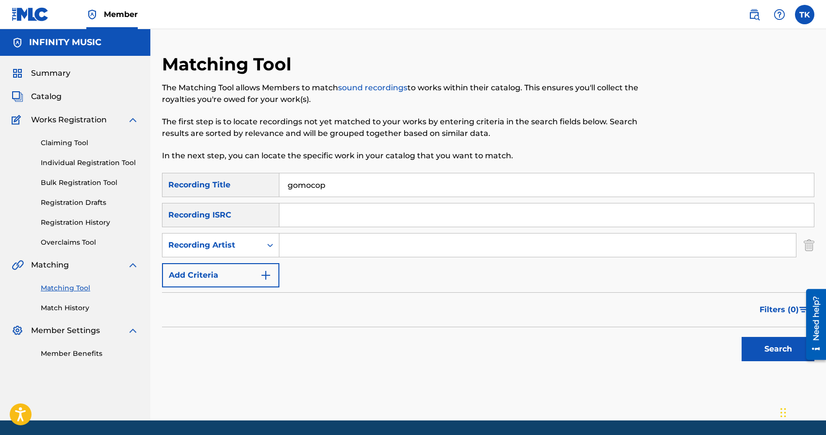
click at [316, 247] on input "Search Form" at bounding box center [538, 244] width 517 height 23
type input "у"
type input "edik_kingsta"
click at [739, 345] on div "Search" at bounding box center [776, 346] width 78 height 39
click at [755, 345] on button "Search" at bounding box center [778, 349] width 73 height 24
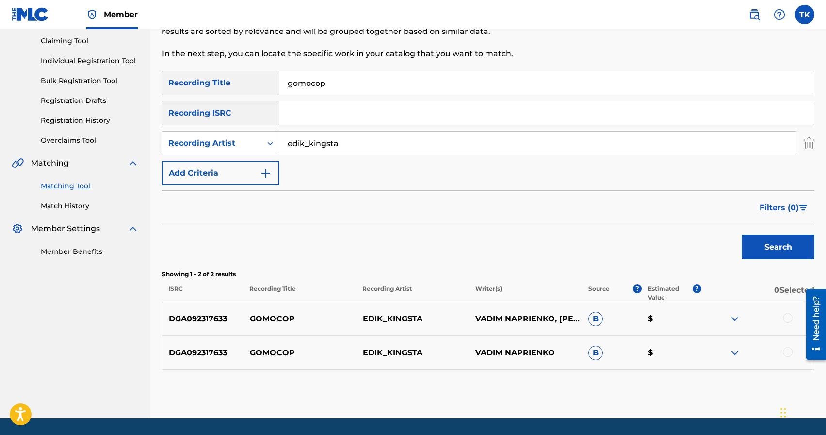
scroll to position [104, 0]
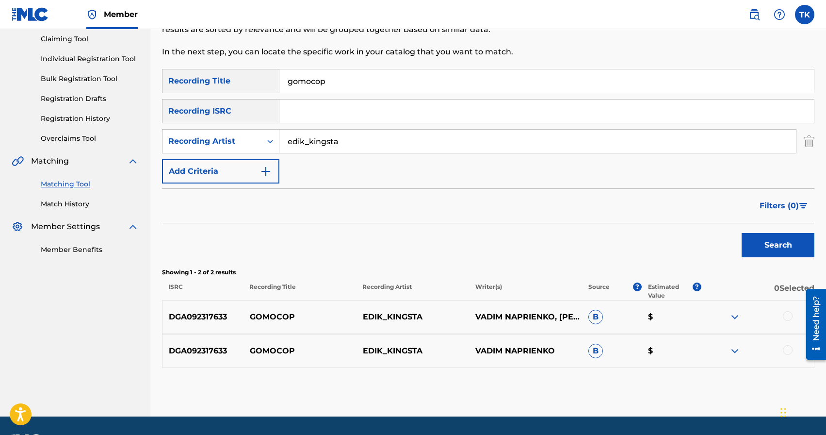
click at [786, 315] on div at bounding box center [788, 316] width 10 height 10
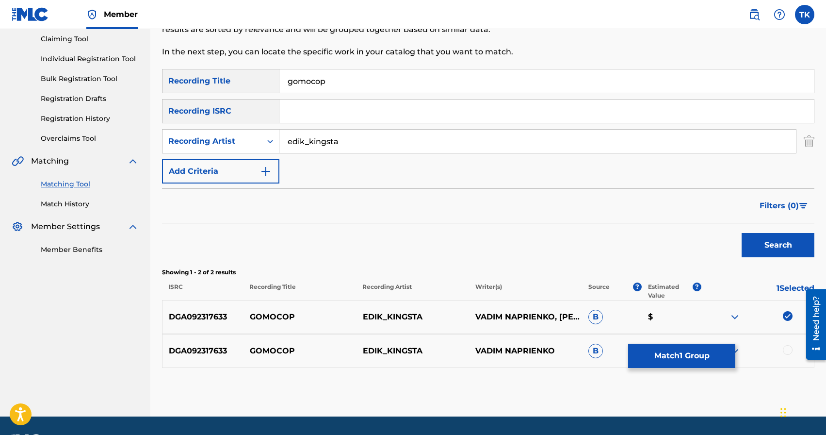
click at [786, 350] on div at bounding box center [788, 350] width 10 height 10
click at [716, 353] on button "Match 2 Groups" at bounding box center [681, 356] width 107 height 24
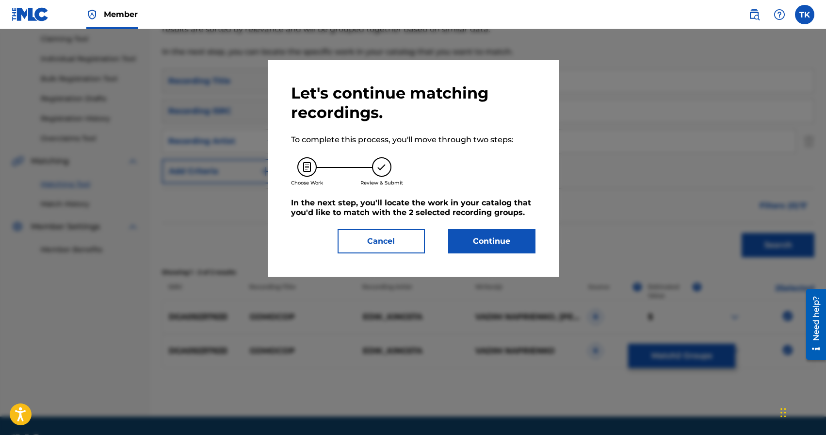
click at [511, 258] on div "Let's continue matching recordings. To complete this process, you'll move throu…" at bounding box center [413, 168] width 291 height 216
click at [511, 244] on button "Continue" at bounding box center [491, 241] width 87 height 24
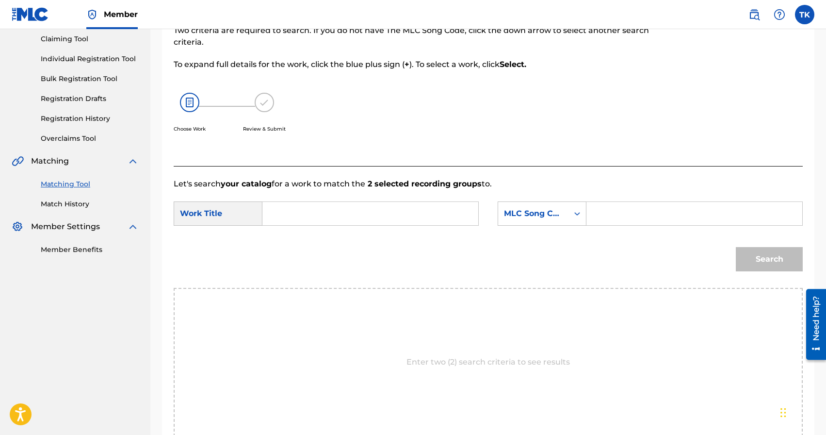
click at [408, 214] on input "Search Form" at bounding box center [370, 213] width 199 height 23
click at [312, 230] on div "gom ocop" at bounding box center [297, 235] width 53 height 17
type input "gomocop"
click at [323, 237] on div "gomocop" at bounding box center [297, 235] width 53 height 17
click at [556, 224] on div "MLC Song Code" at bounding box center [542, 213] width 89 height 24
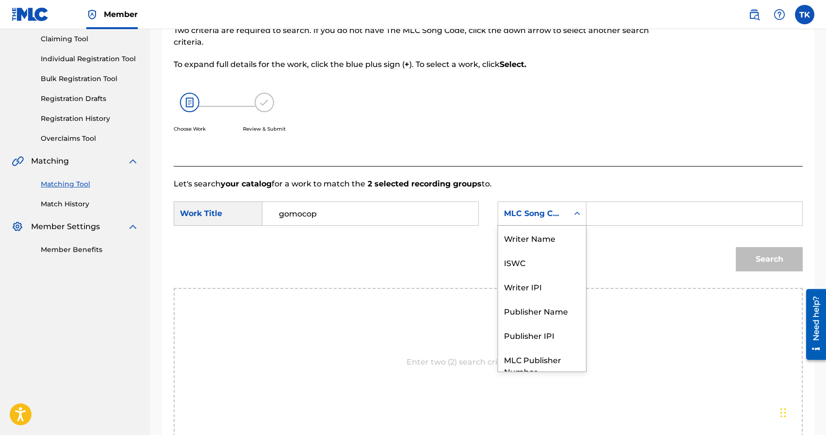
scroll to position [36, 0]
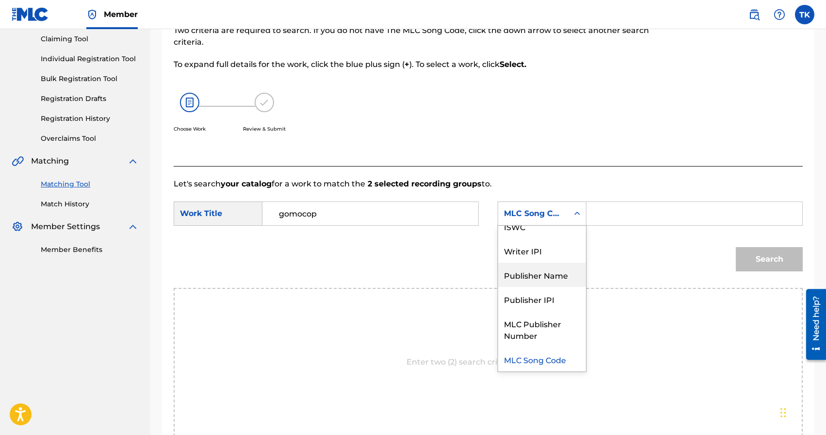
click at [550, 268] on div "Publisher Name" at bounding box center [542, 275] width 88 height 24
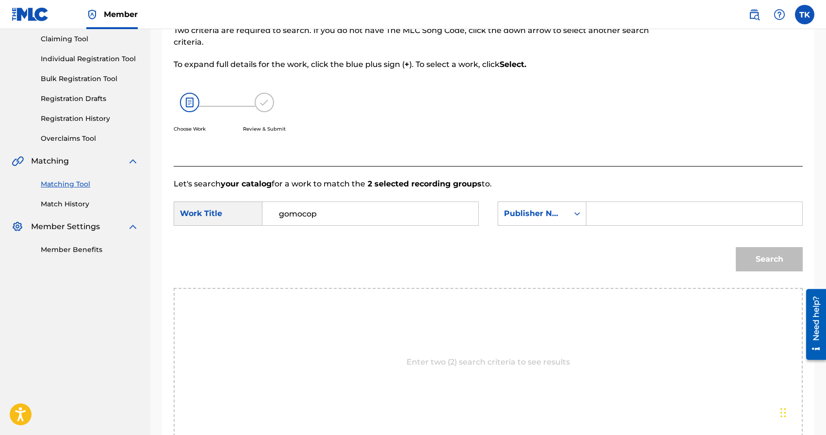
click at [609, 221] on input "Search Form" at bounding box center [694, 213] width 199 height 23
